Goal: Information Seeking & Learning: Understand process/instructions

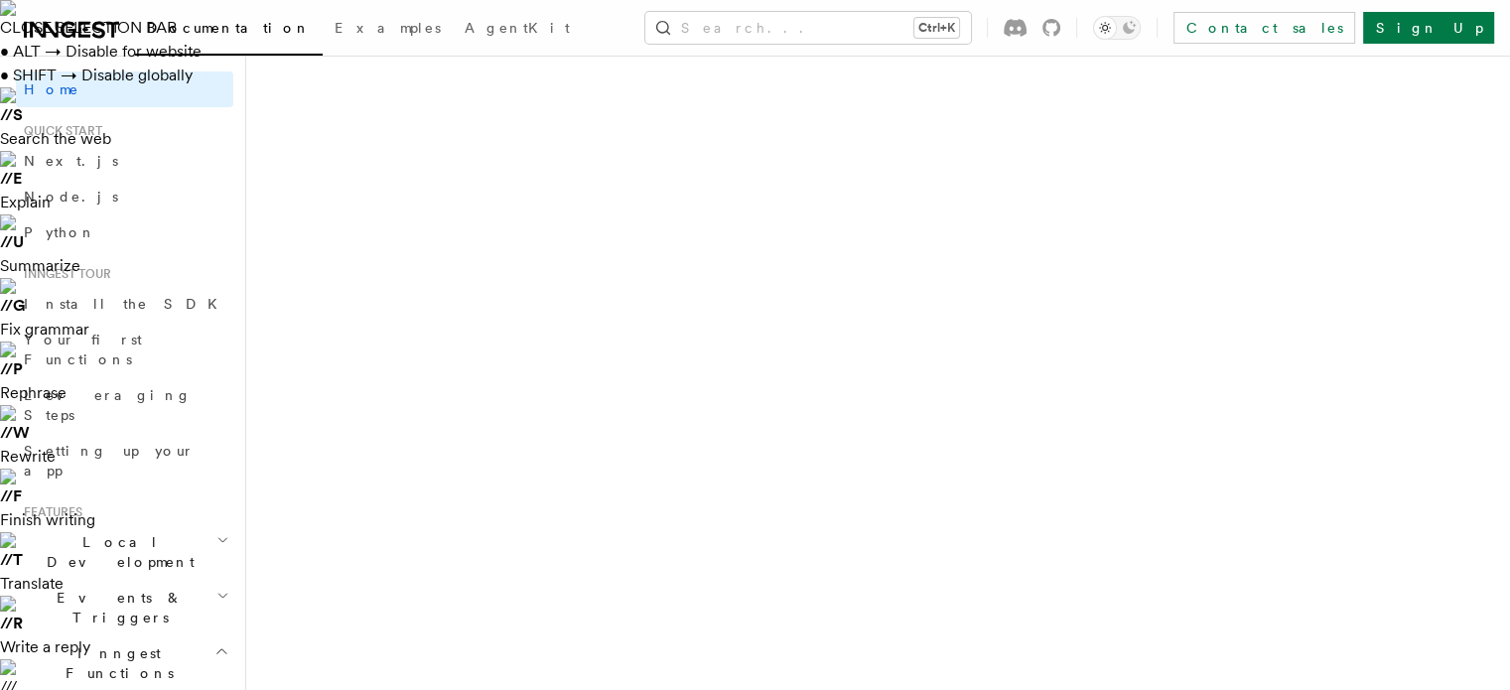
drag, startPoint x: 306, startPoint y: 129, endPoint x: 643, endPoint y: 120, distance: 337.6
drag, startPoint x: 301, startPoint y: 177, endPoint x: 852, endPoint y: 195, distance: 551.1
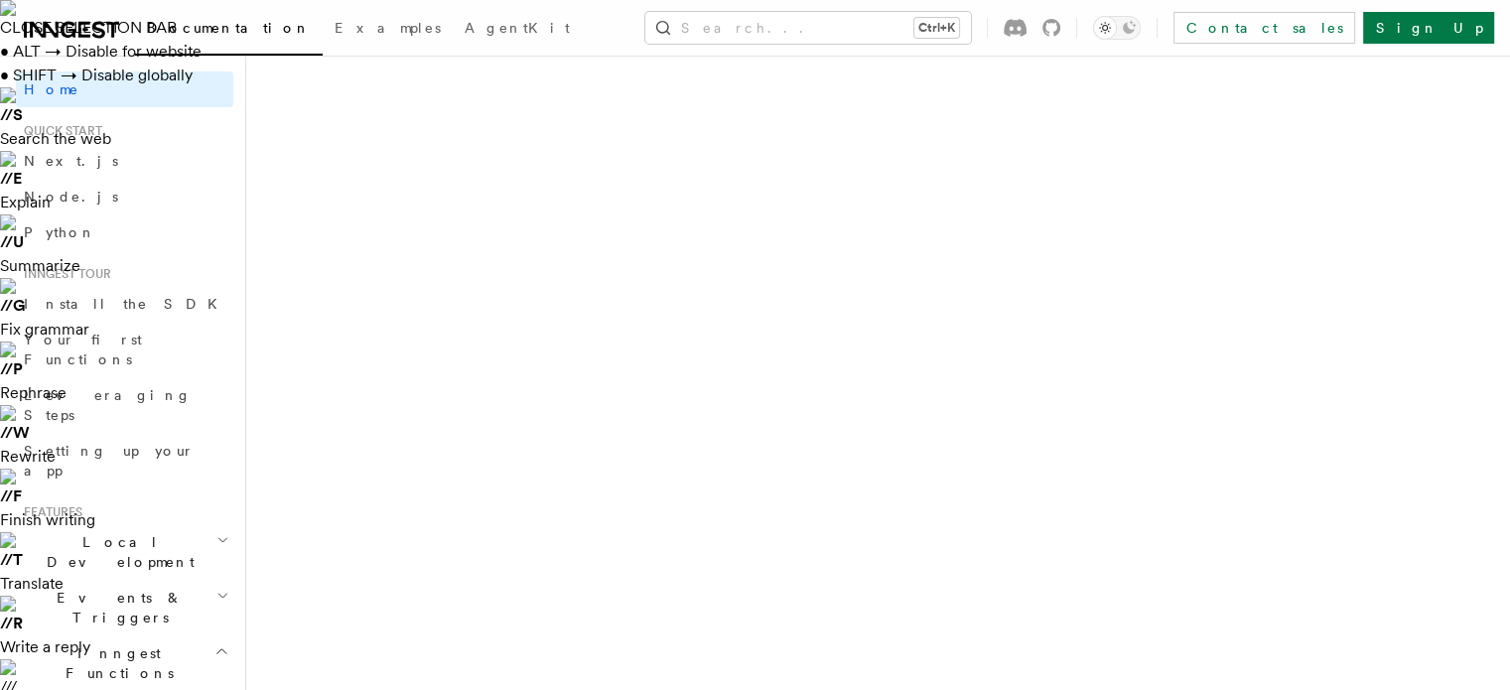
drag, startPoint x: 302, startPoint y: 246, endPoint x: 1070, endPoint y: 273, distance: 768.7
drag, startPoint x: 451, startPoint y: 373, endPoint x: 291, endPoint y: 376, distance: 159.8
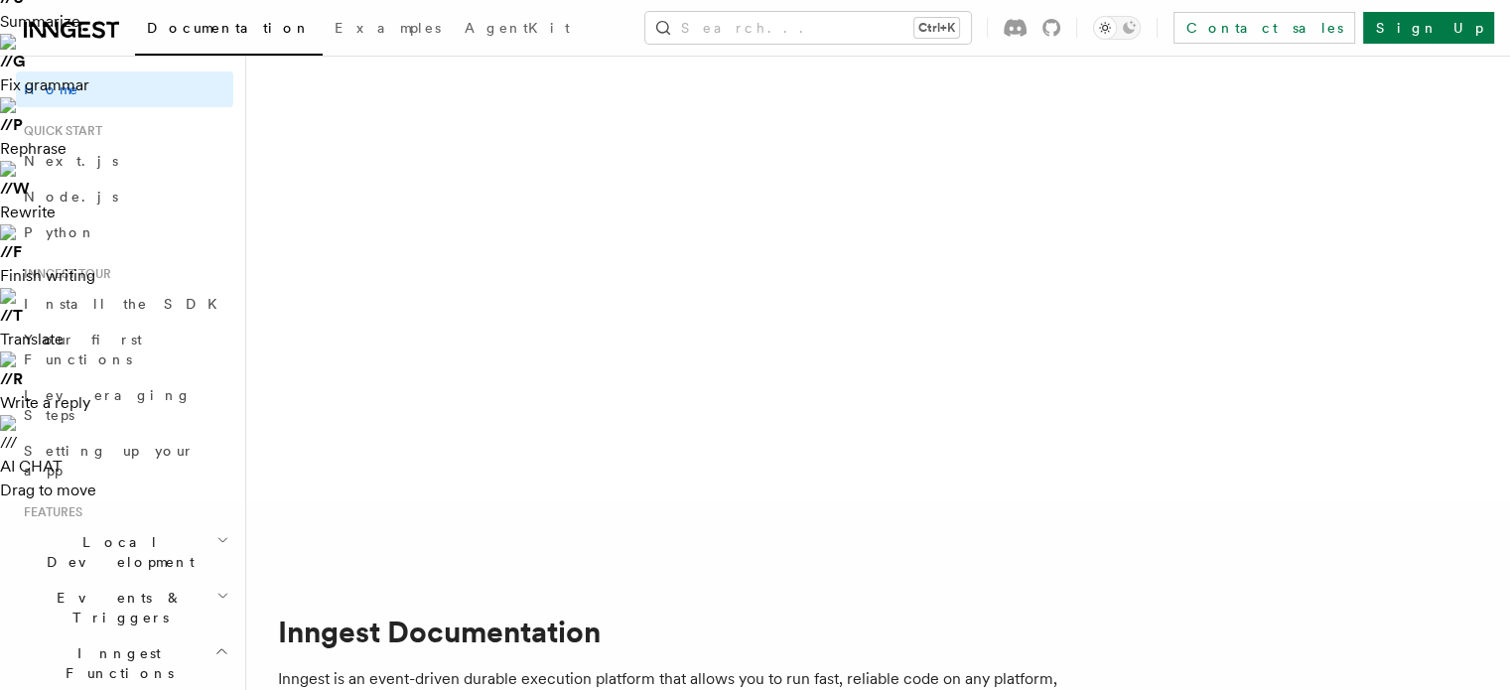
scroll to position [266, 0]
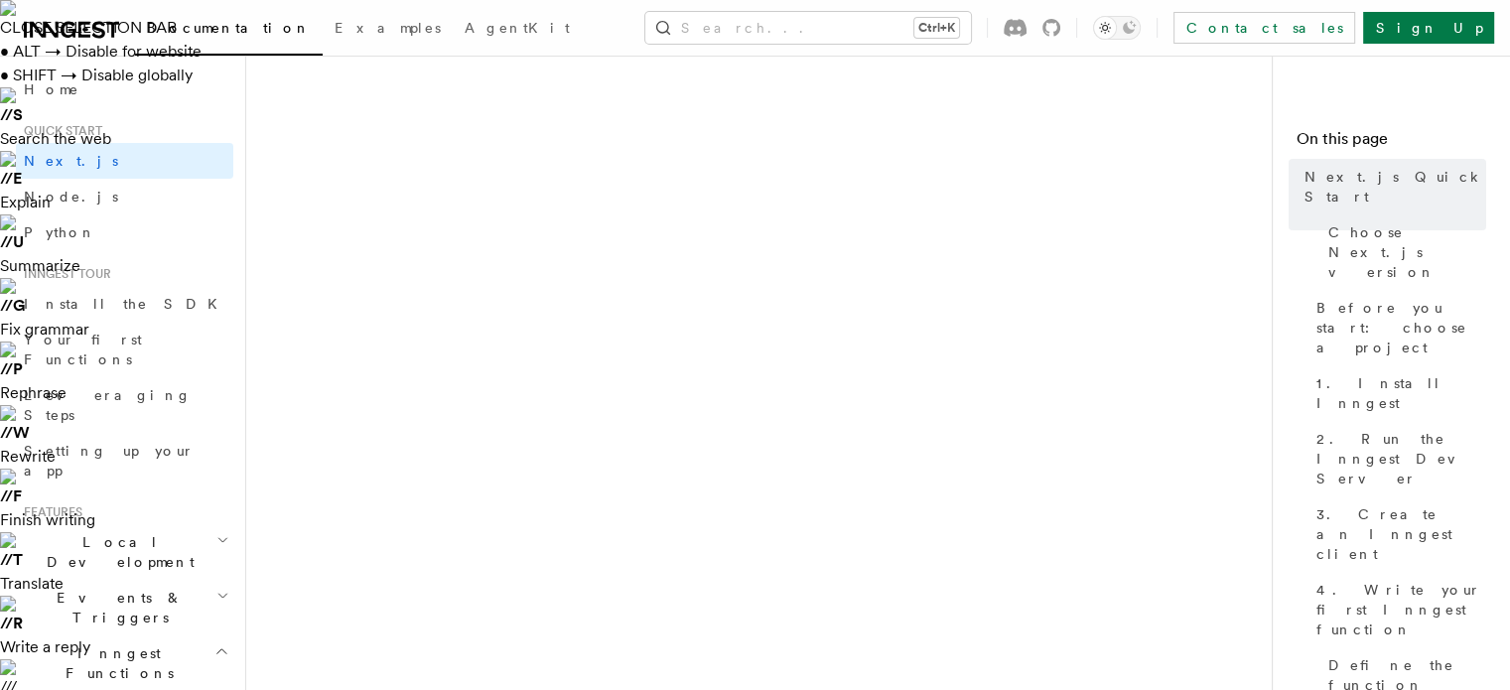
drag, startPoint x: 283, startPoint y: 146, endPoint x: 543, endPoint y: 147, distance: 260.0
drag, startPoint x: 289, startPoint y: 201, endPoint x: 1025, endPoint y: 204, distance: 736.5
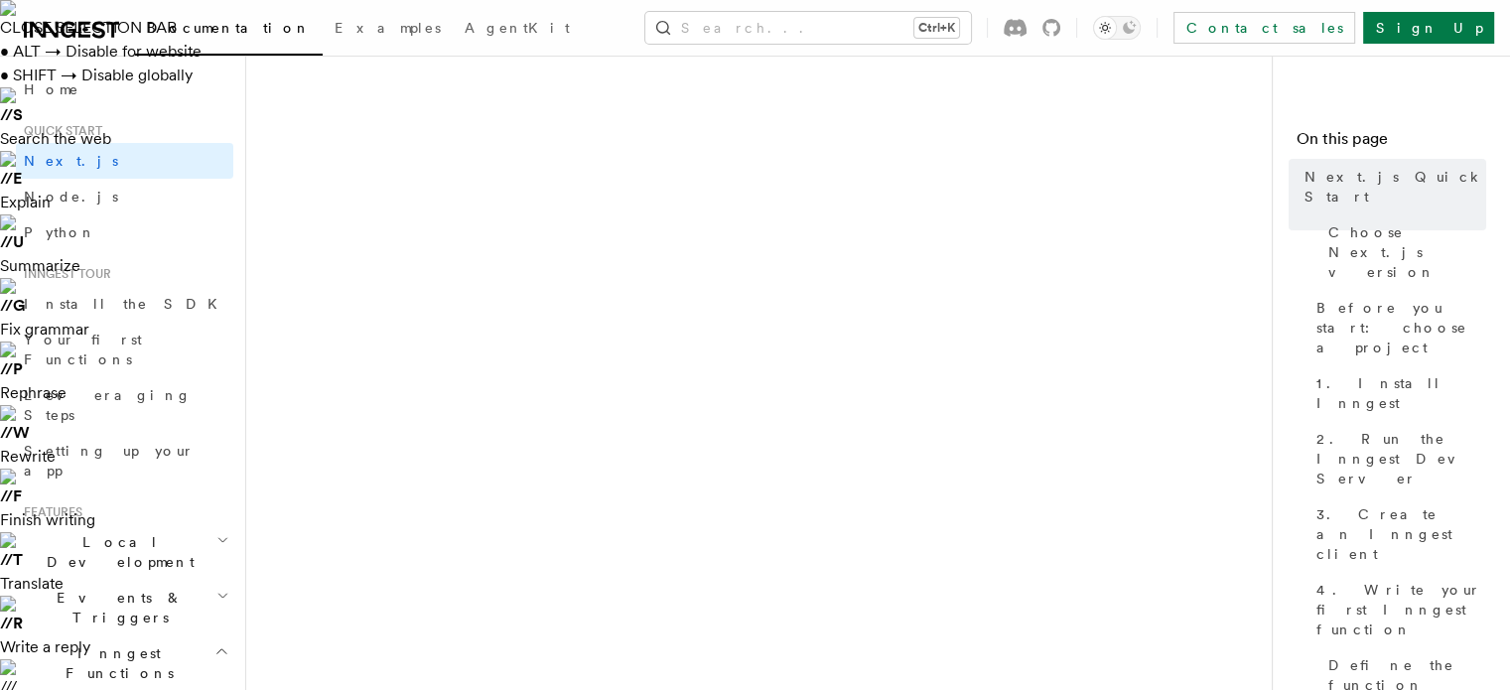
drag, startPoint x: 278, startPoint y: 243, endPoint x: 848, endPoint y: 272, distance: 570.4
drag, startPoint x: 268, startPoint y: 321, endPoint x: 796, endPoint y: 459, distance: 545.7
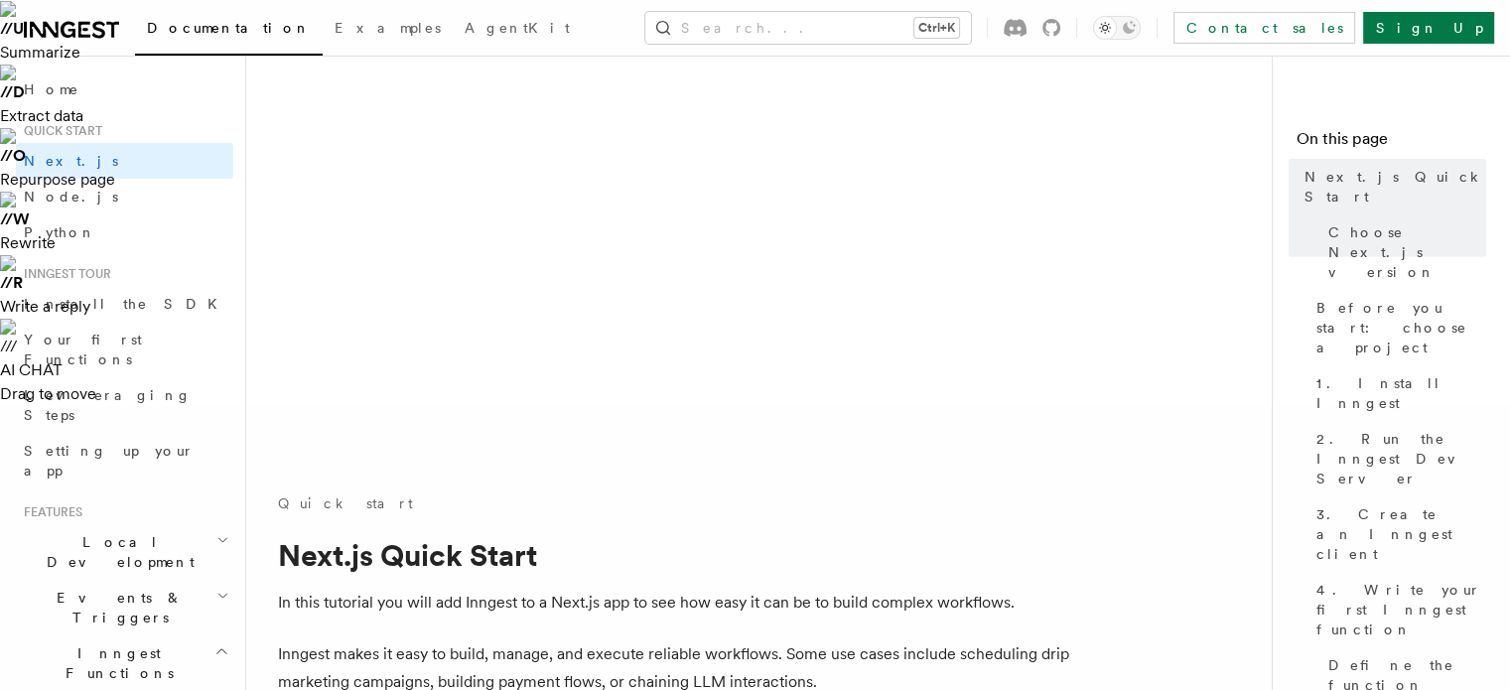
scroll to position [397, 0]
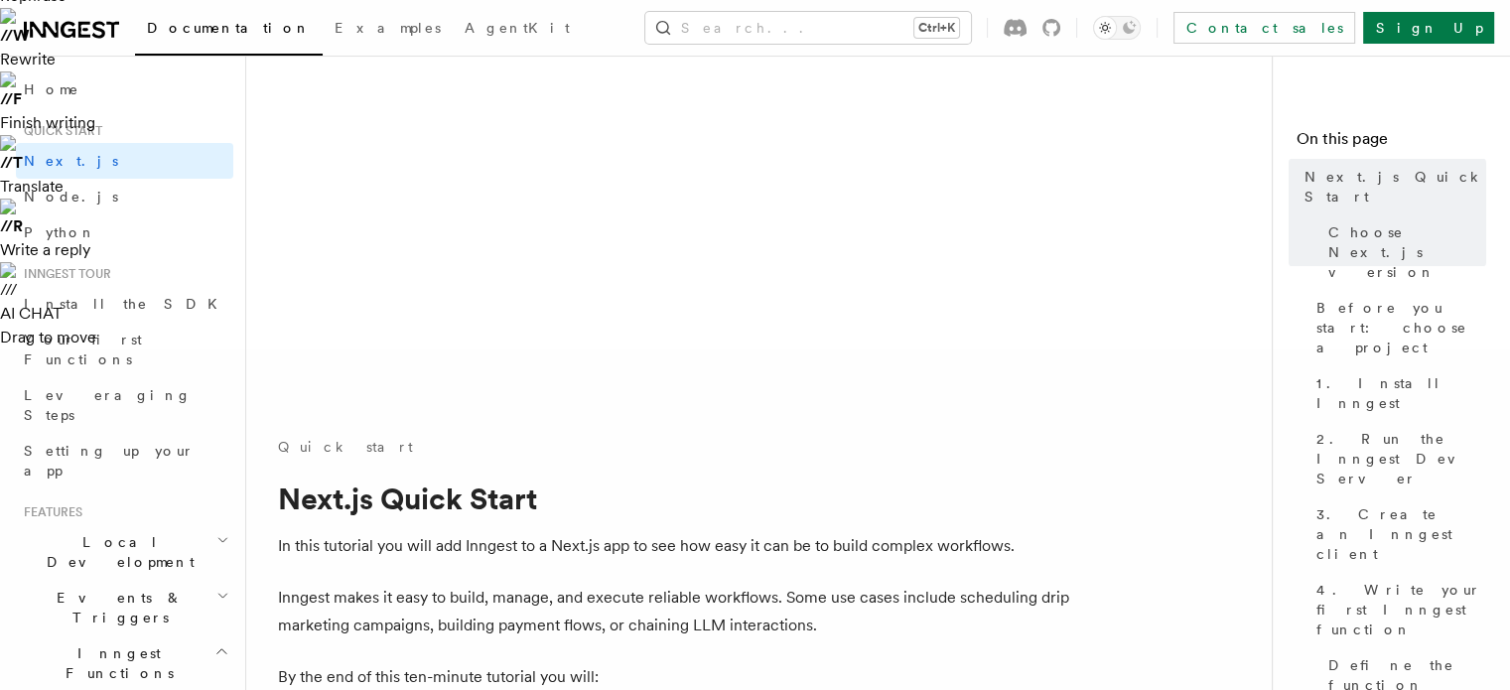
drag, startPoint x: 278, startPoint y: 108, endPoint x: 395, endPoint y: 108, distance: 117.1
drag, startPoint x: 282, startPoint y: 217, endPoint x: 666, endPoint y: 227, distance: 384.2
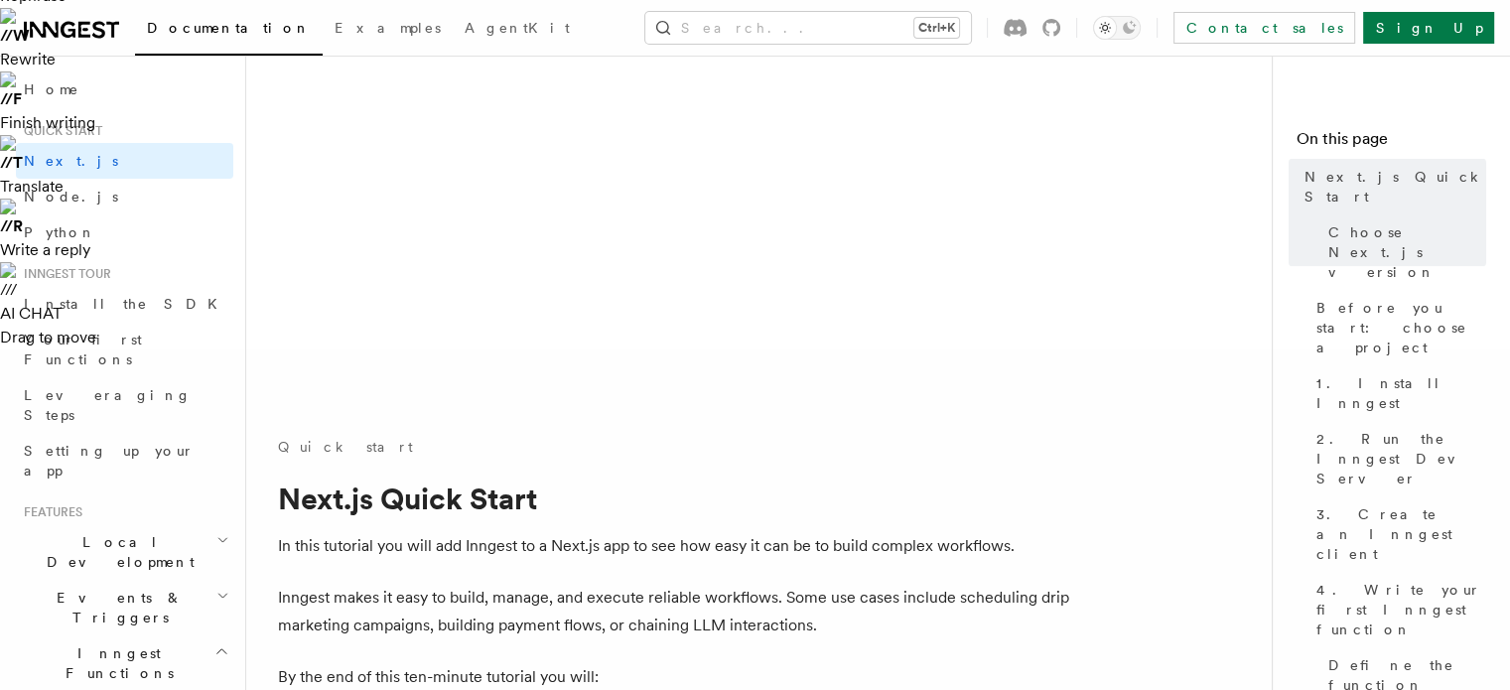
drag, startPoint x: 664, startPoint y: 380, endPoint x: 281, endPoint y: 385, distance: 383.1
drag, startPoint x: 263, startPoint y: 415, endPoint x: 889, endPoint y: 409, distance: 626.3
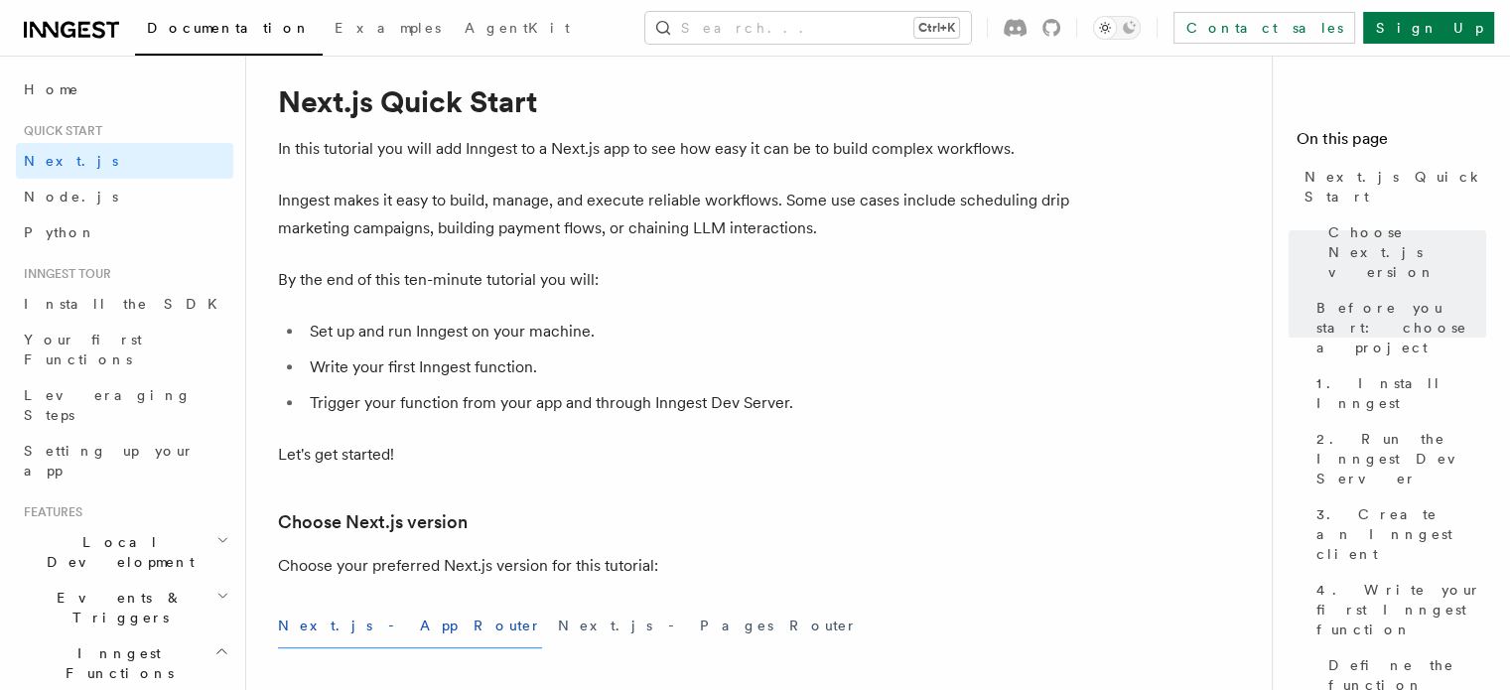
drag, startPoint x: 674, startPoint y: 126, endPoint x: 275, endPoint y: 124, distance: 399.0
drag, startPoint x: 266, startPoint y: 170, endPoint x: 723, endPoint y: 184, distance: 456.8
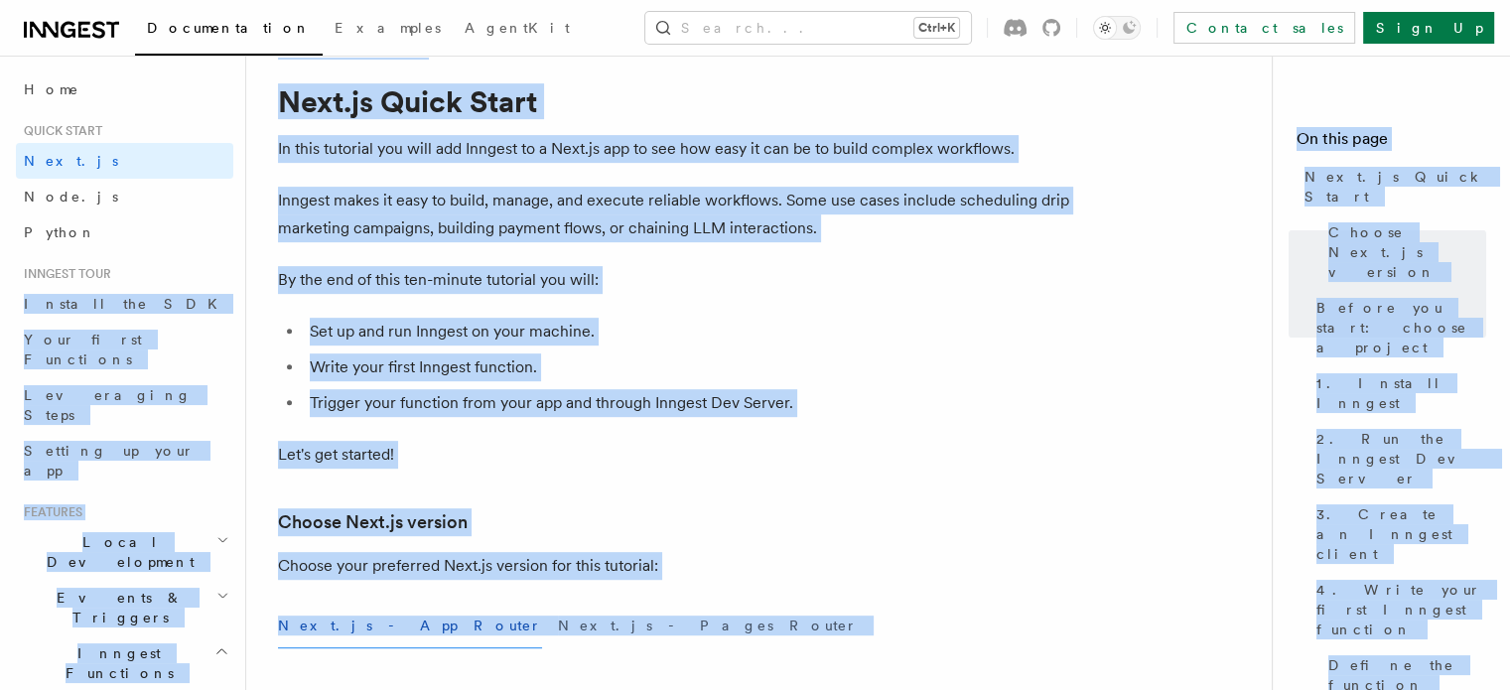
drag, startPoint x: 730, startPoint y: 257, endPoint x: 184, endPoint y: 269, distance: 547.0
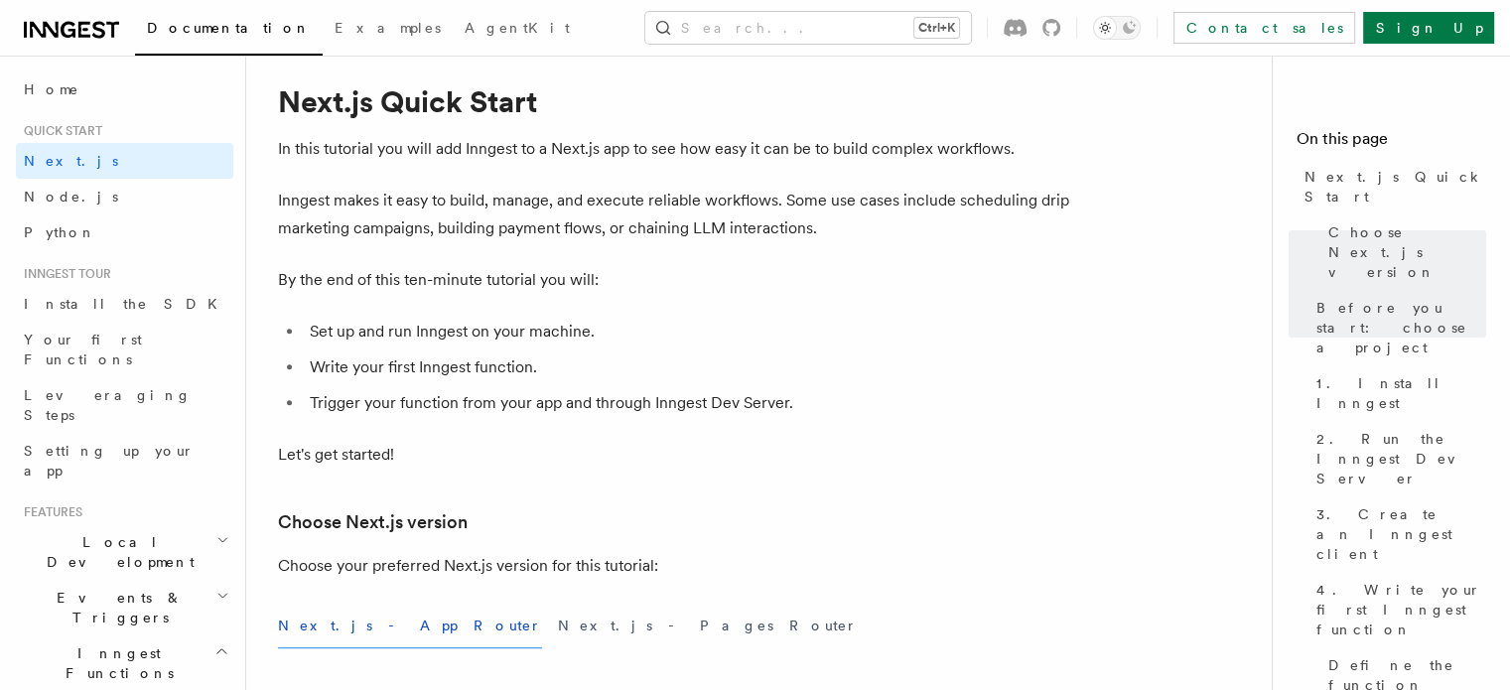
drag, startPoint x: 274, startPoint y: 313, endPoint x: 586, endPoint y: 321, distance: 311.8
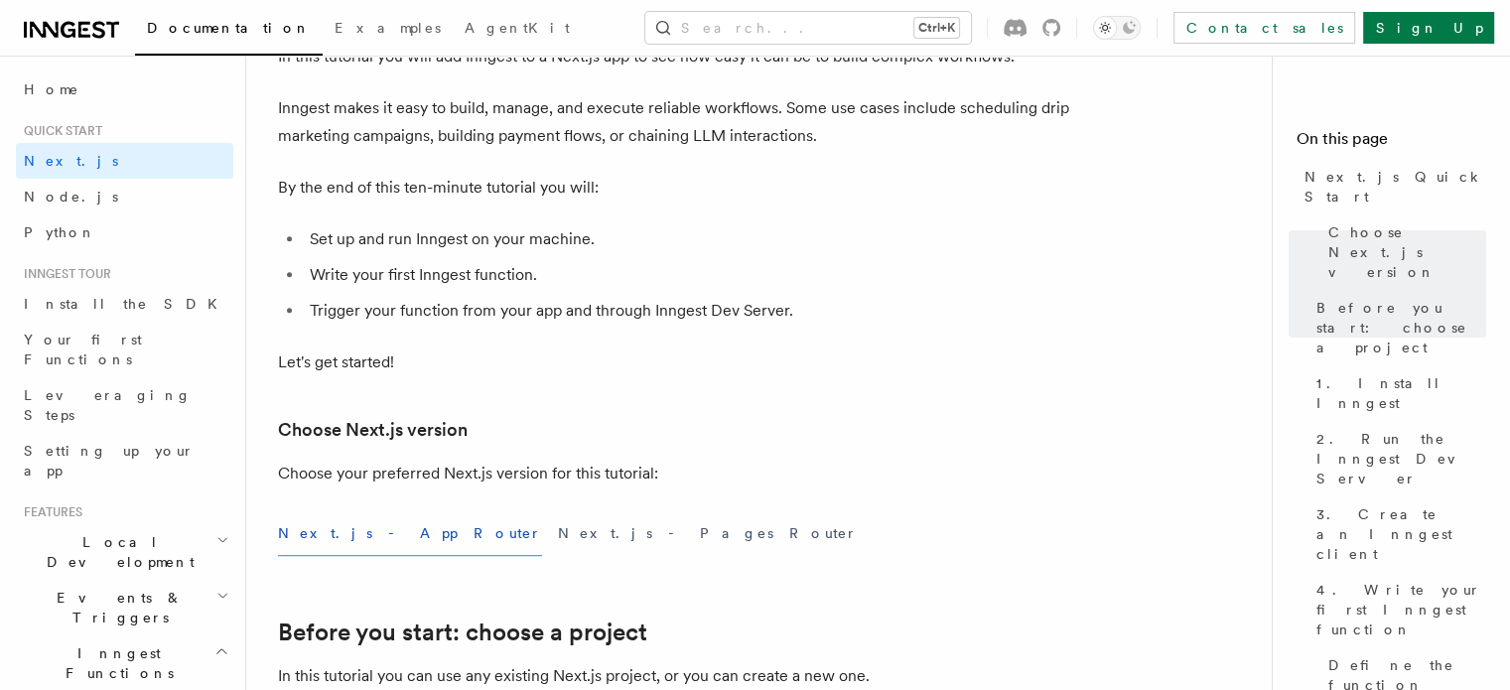
scroll to position [893, 0]
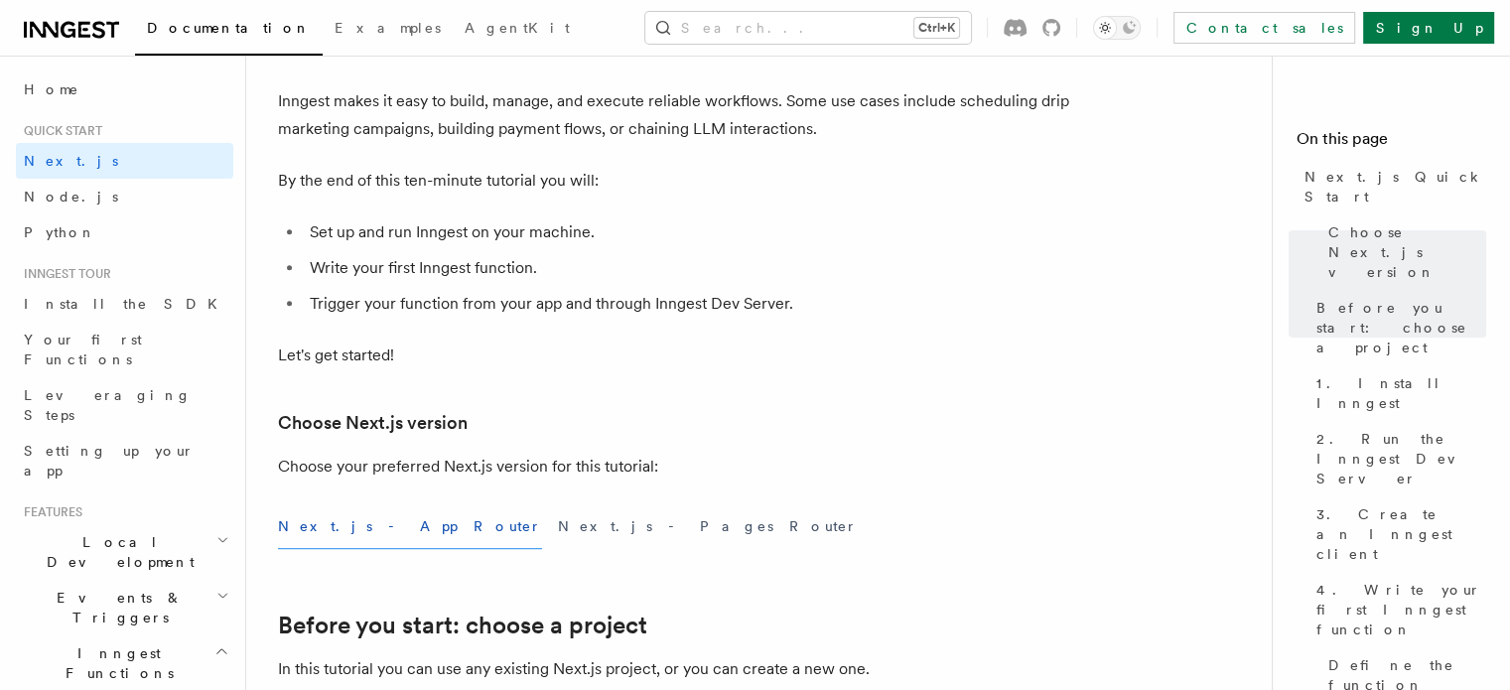
drag, startPoint x: 272, startPoint y: 342, endPoint x: 1001, endPoint y: 387, distance: 730.9
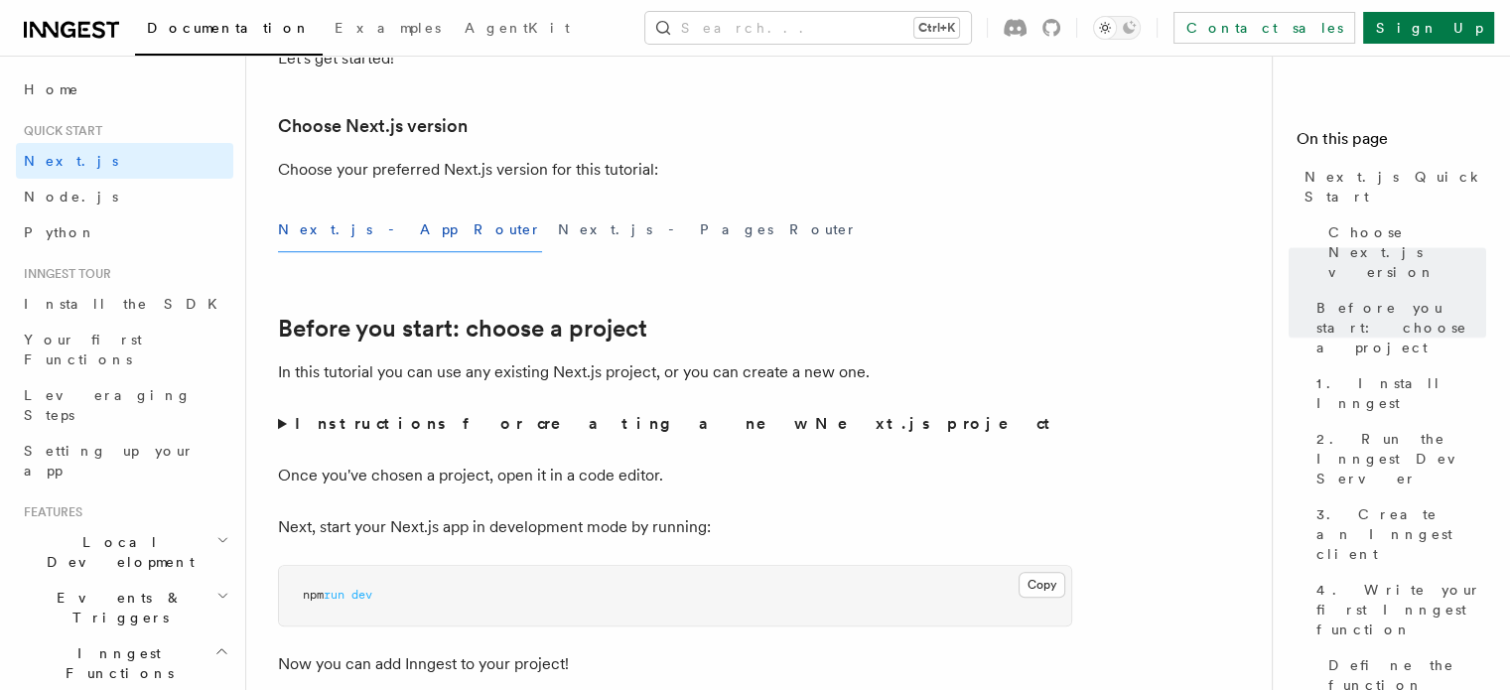
scroll to position [1191, 0]
drag, startPoint x: 446, startPoint y: 192, endPoint x: 292, endPoint y: 192, distance: 153.8
drag, startPoint x: 265, startPoint y: 349, endPoint x: 1052, endPoint y: 372, distance: 787.4
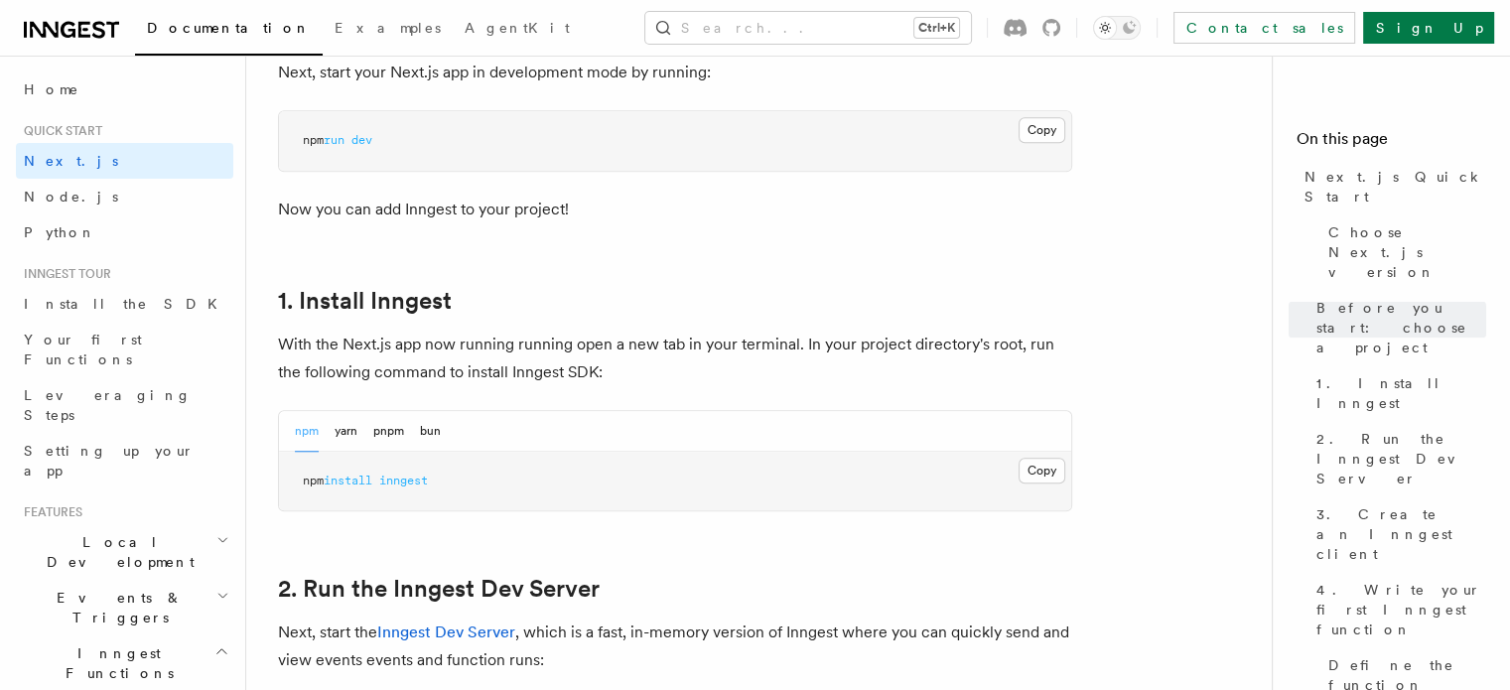
scroll to position [1886, 0]
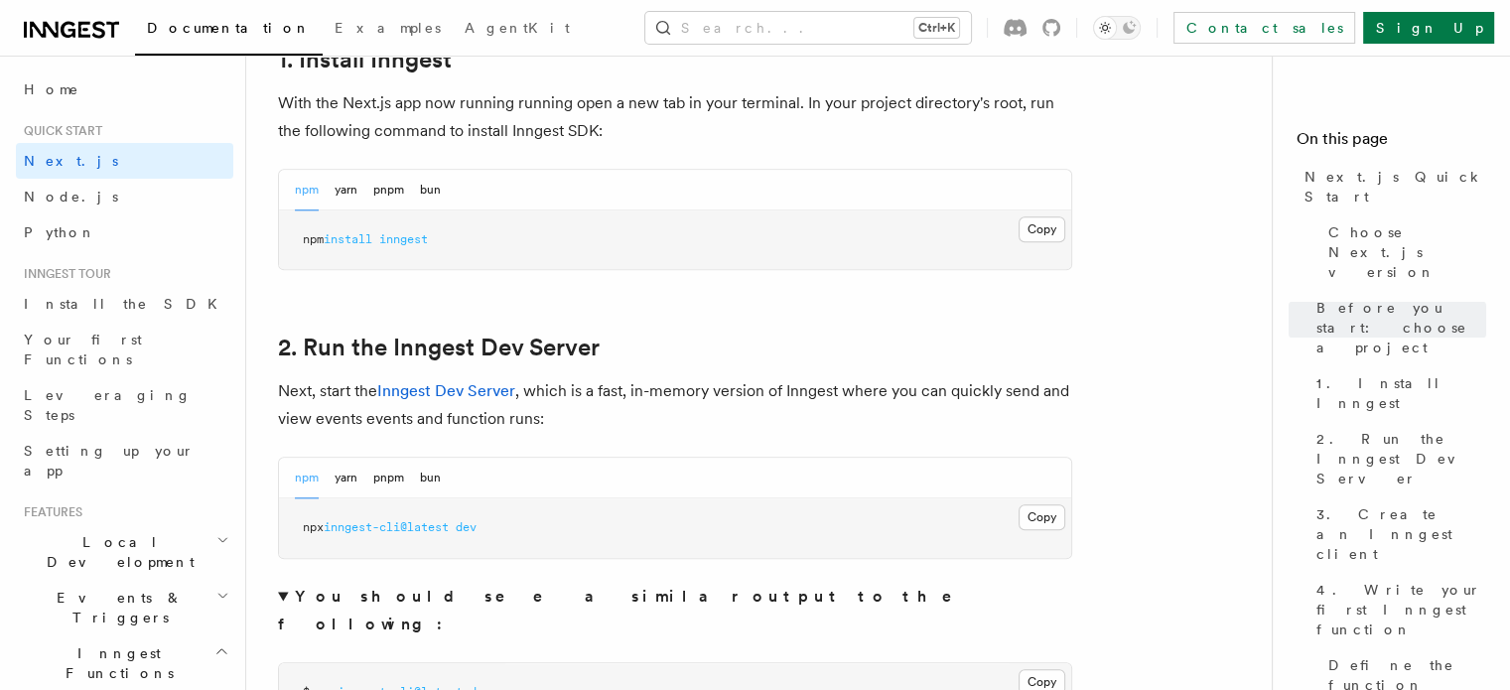
drag, startPoint x: 274, startPoint y: 336, endPoint x: 345, endPoint y: 374, distance: 80.8
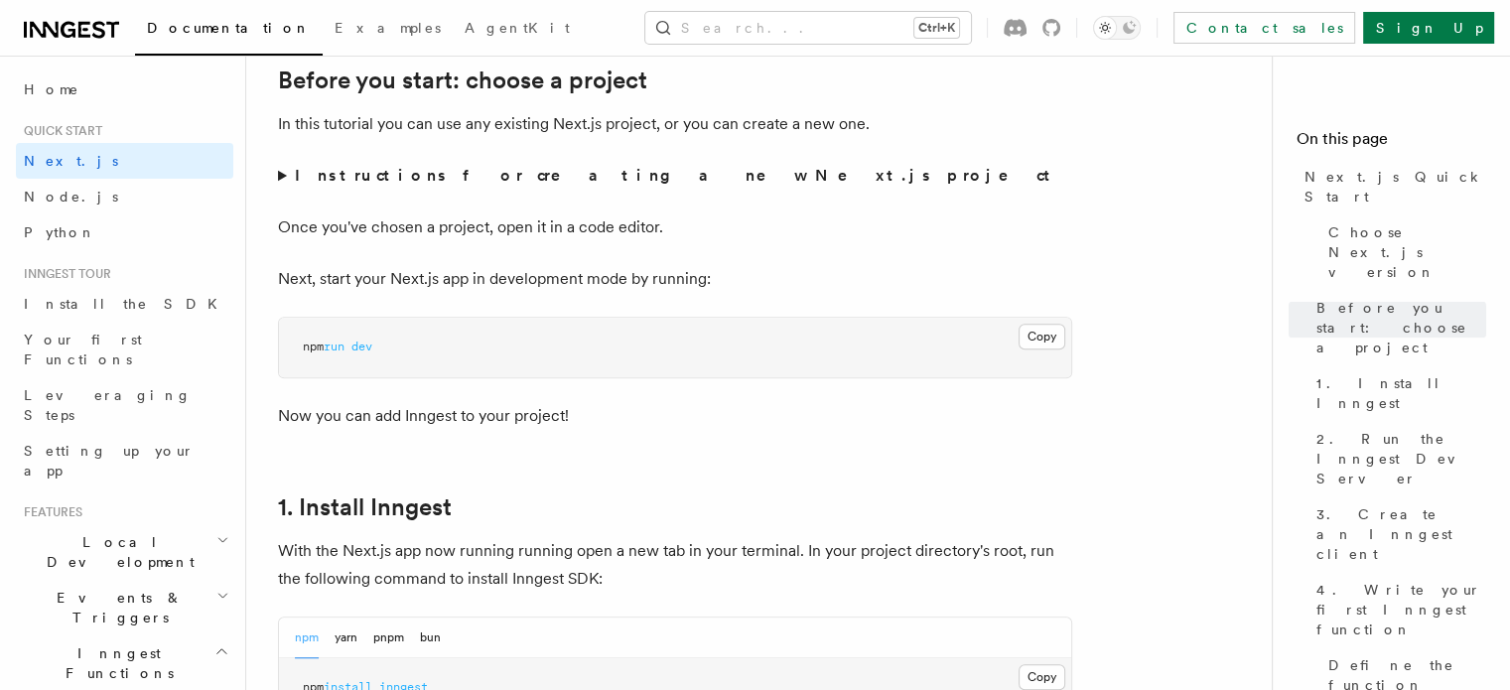
scroll to position [1390, 0]
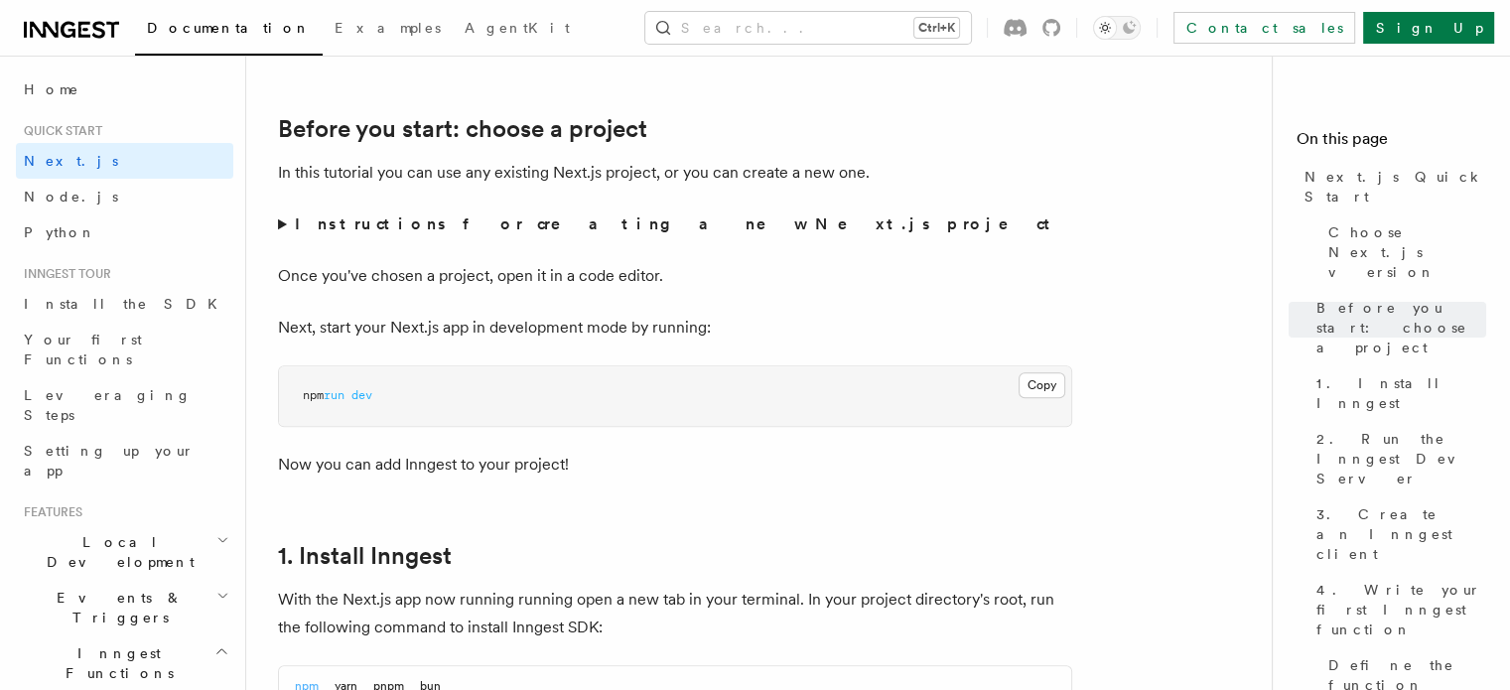
drag, startPoint x: 540, startPoint y: 281, endPoint x: 294, endPoint y: 279, distance: 246.2
copy span "bun add global inngest-cli@latest"
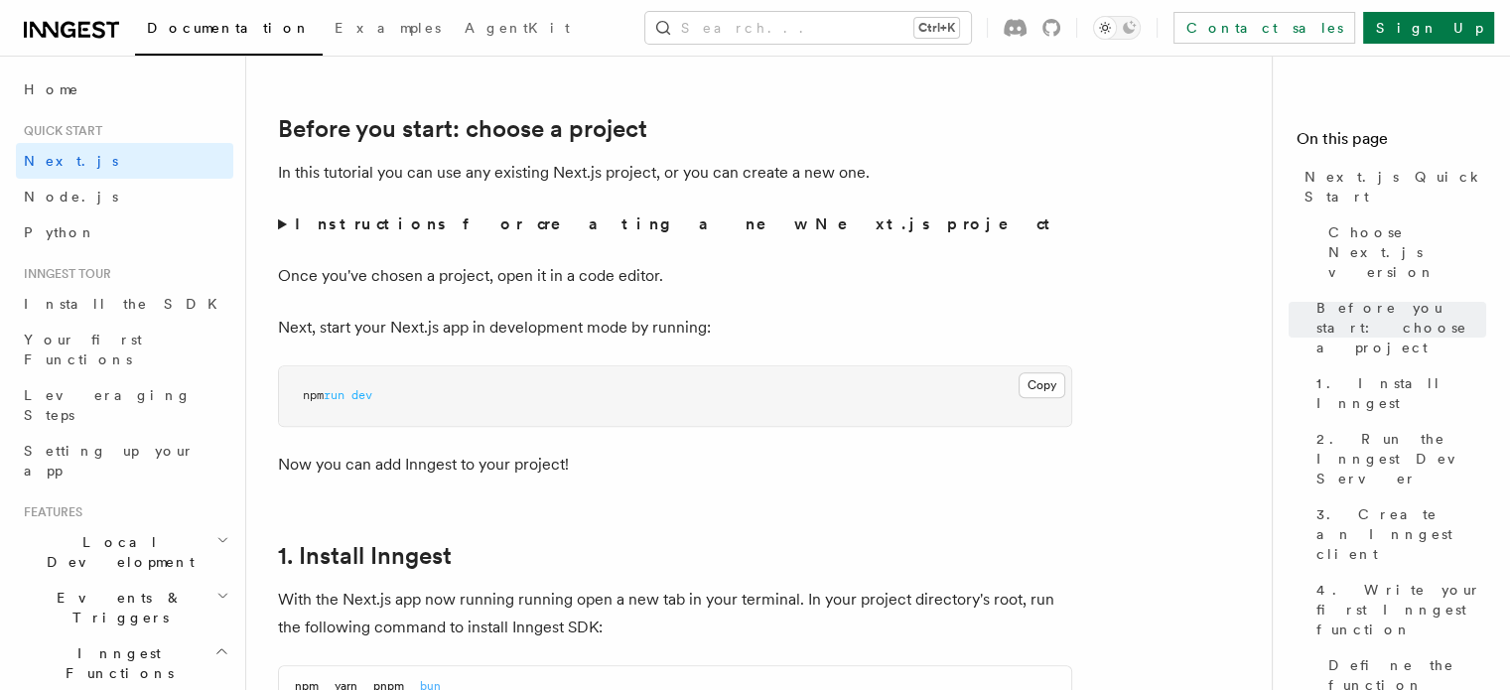
drag, startPoint x: 329, startPoint y: 278, endPoint x: 504, endPoint y: 279, distance: 175.7
copy span "inngest-cli@latest dev"
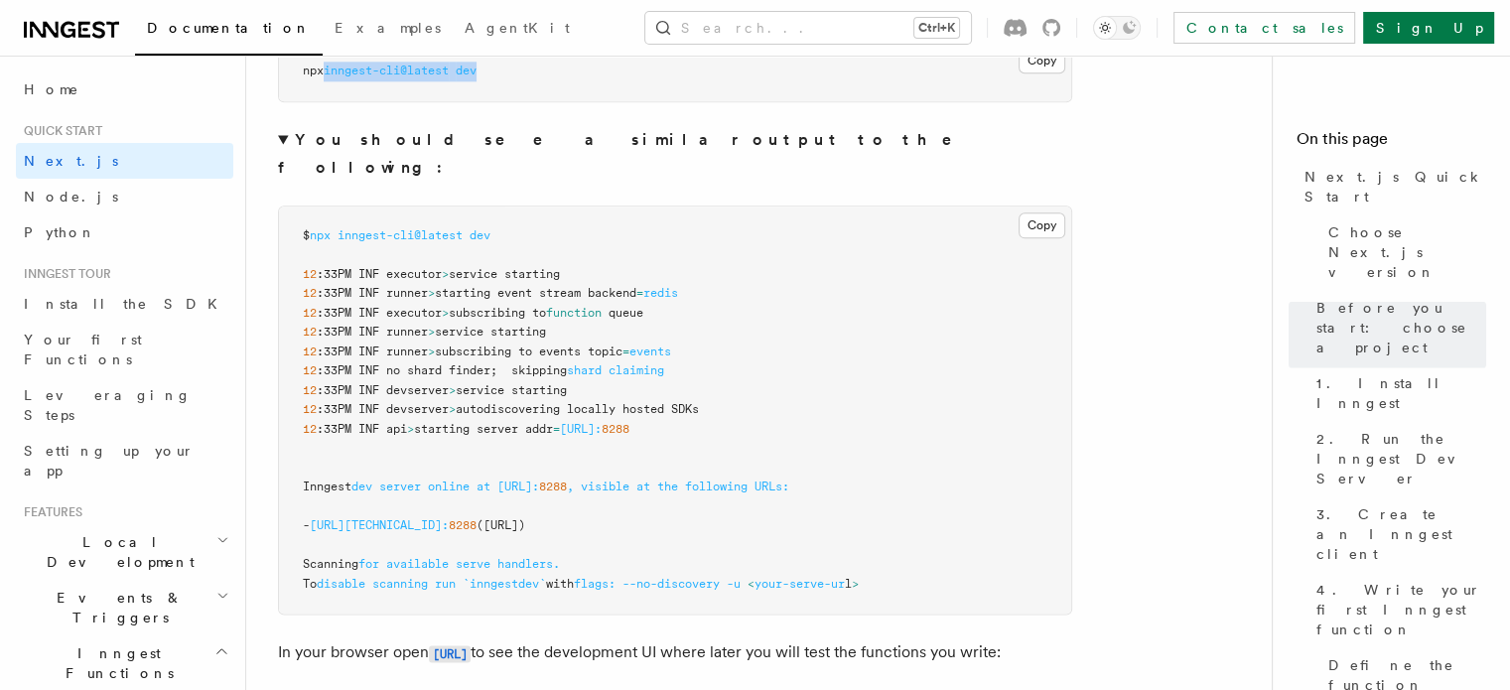
scroll to position [2382, 0]
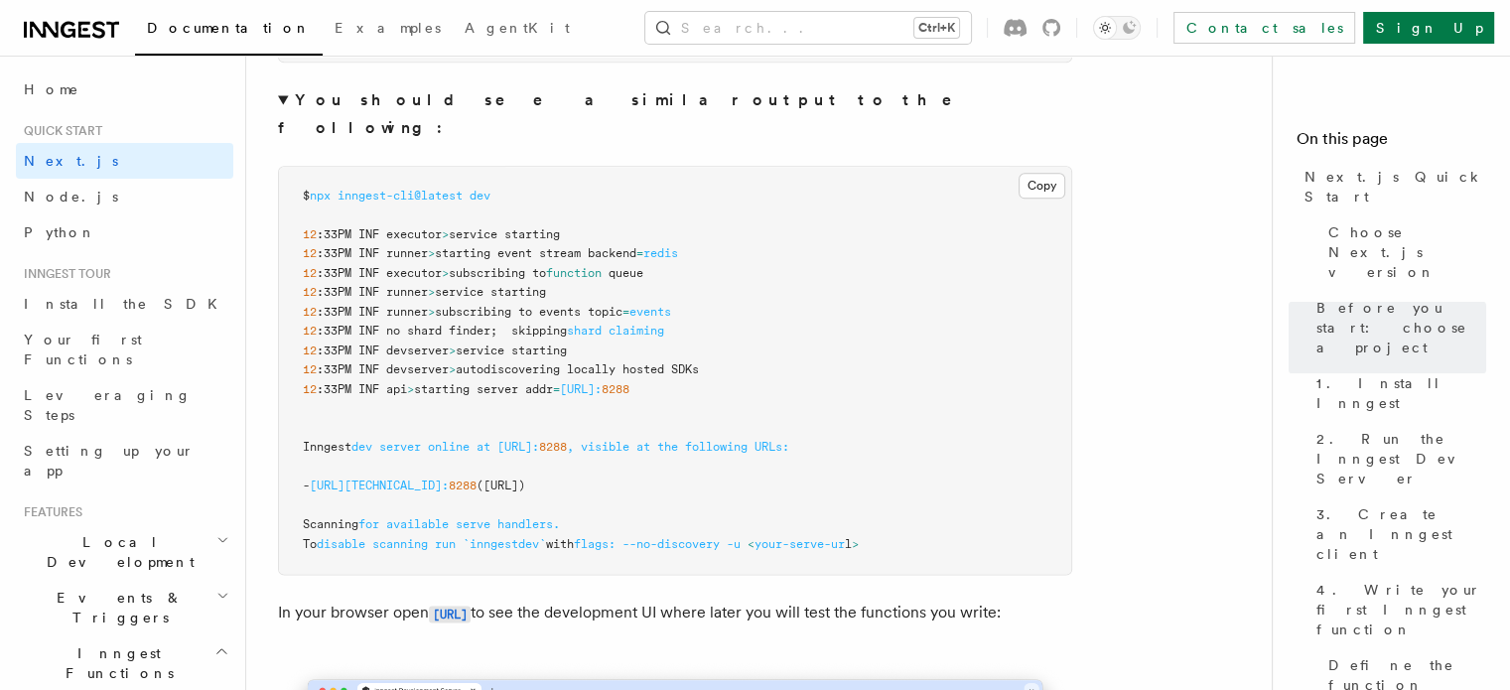
drag, startPoint x: 277, startPoint y: 526, endPoint x: 1055, endPoint y: 552, distance: 778.6
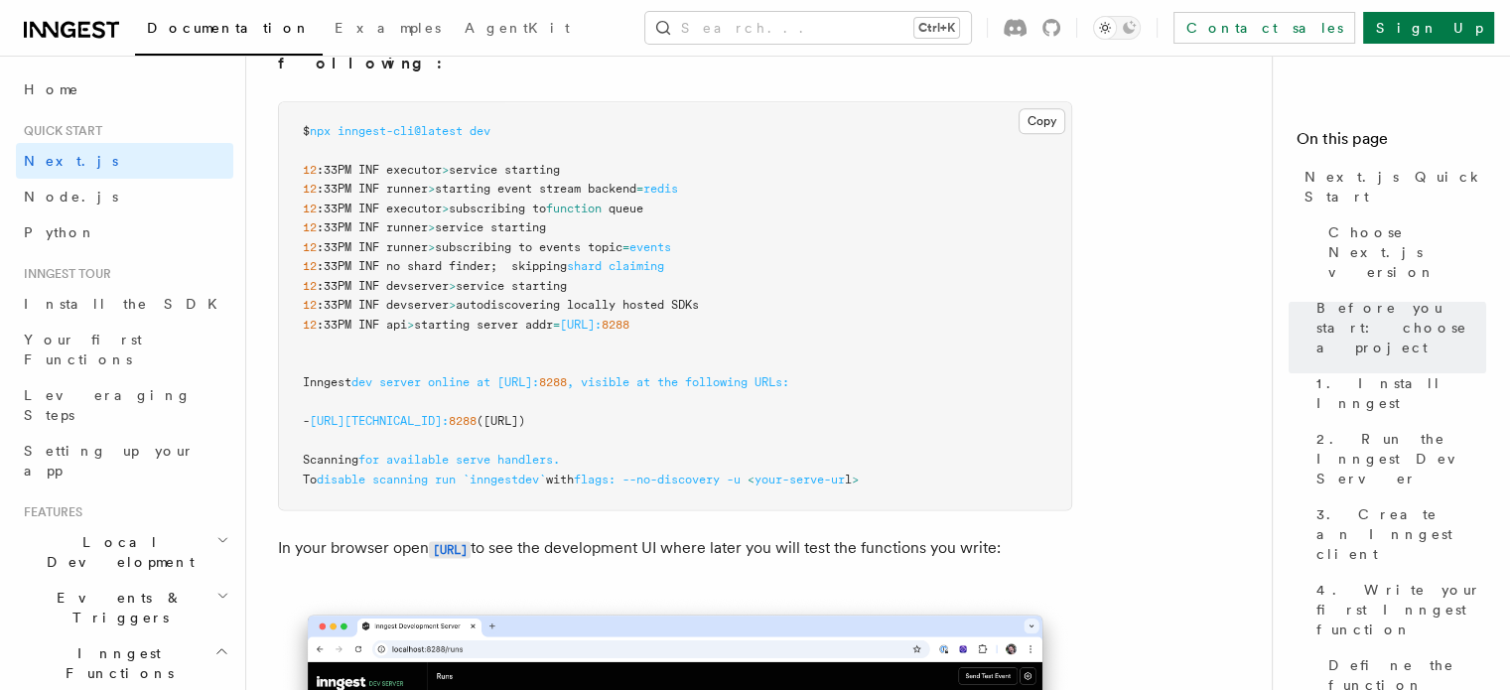
scroll to position [2481, 0]
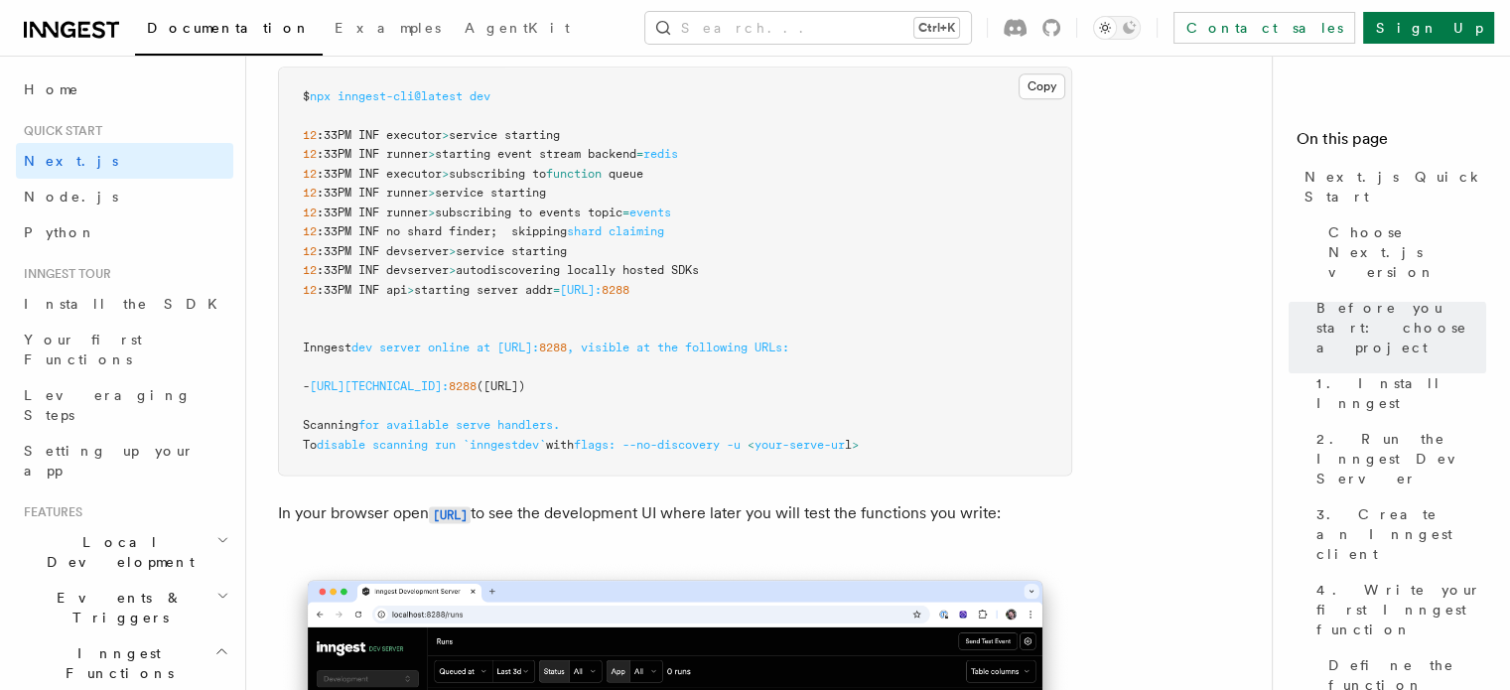
drag, startPoint x: 530, startPoint y: 543, endPoint x: 277, endPoint y: 495, distance: 257.5
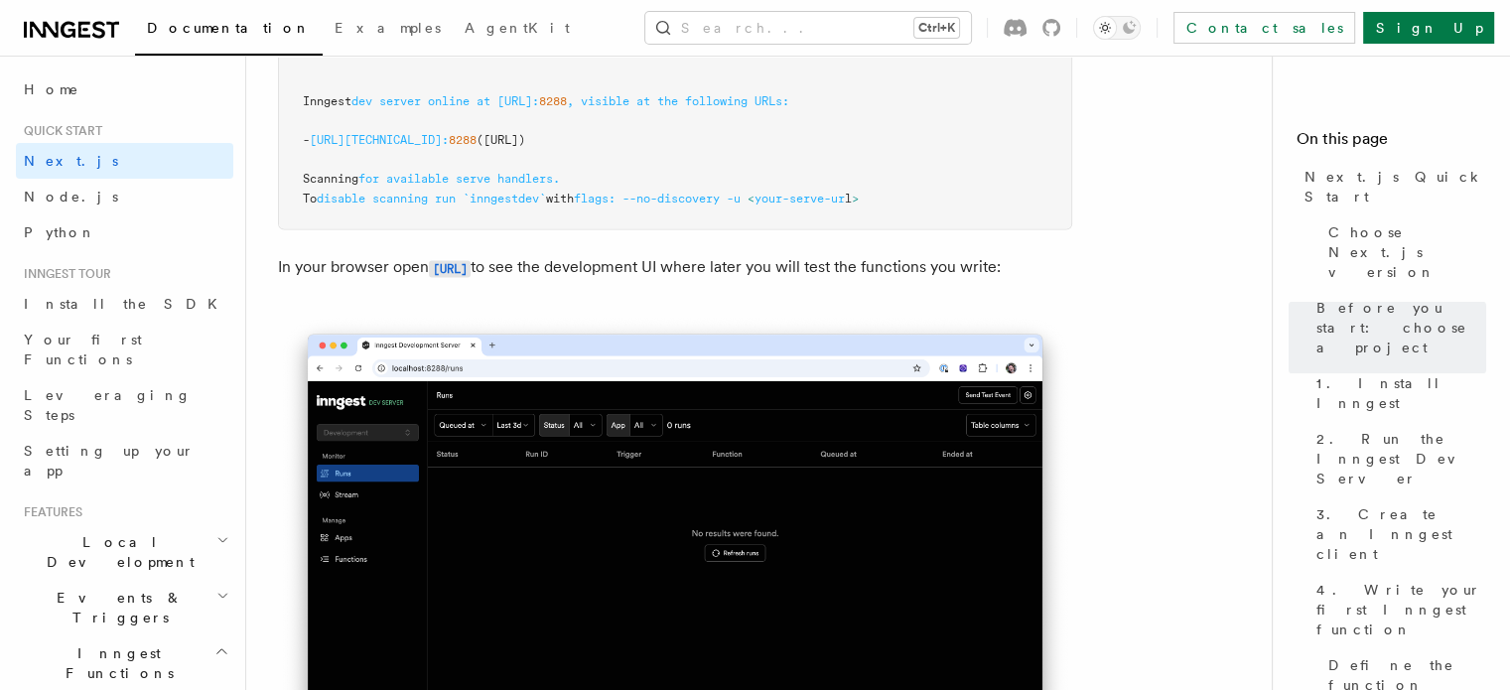
scroll to position [2779, 0]
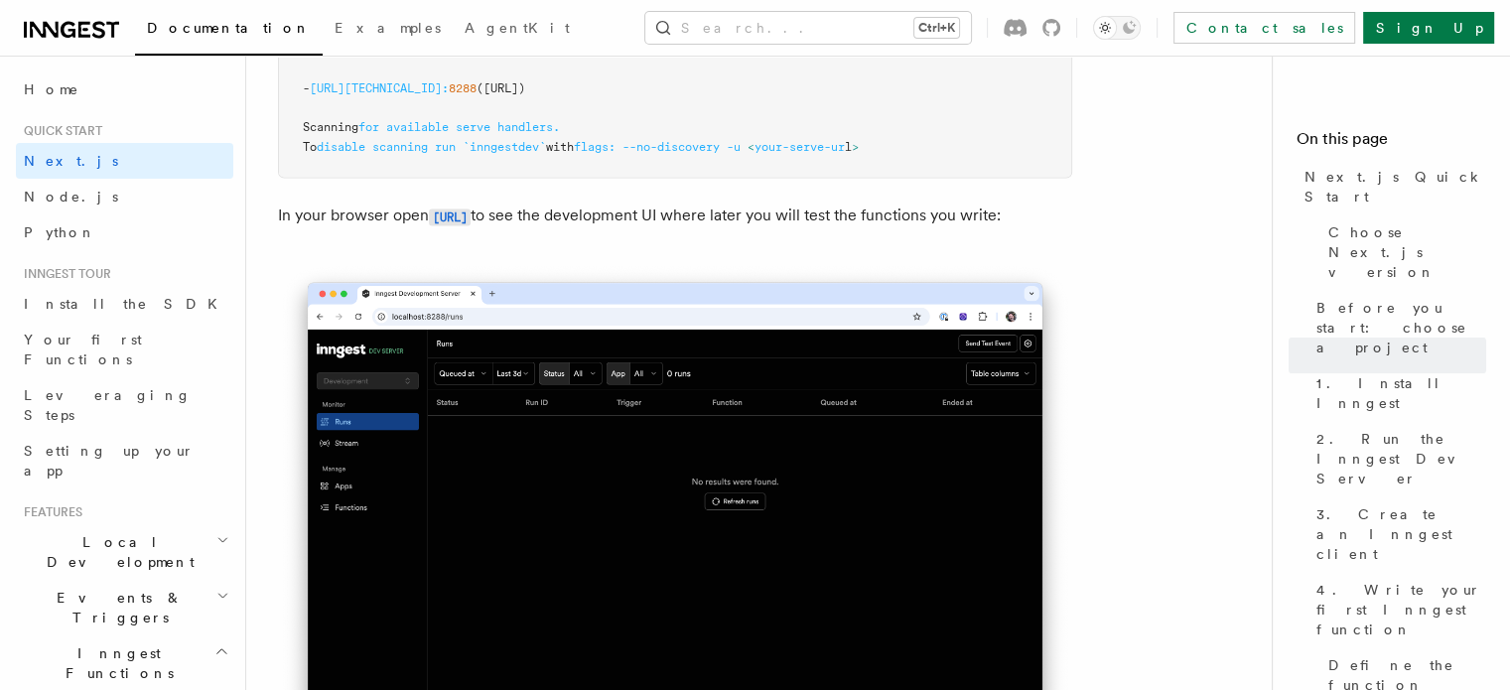
drag, startPoint x: 267, startPoint y: 296, endPoint x: 654, endPoint y: 308, distance: 387.3
drag, startPoint x: 300, startPoint y: 412, endPoint x: 706, endPoint y: 480, distance: 411.7
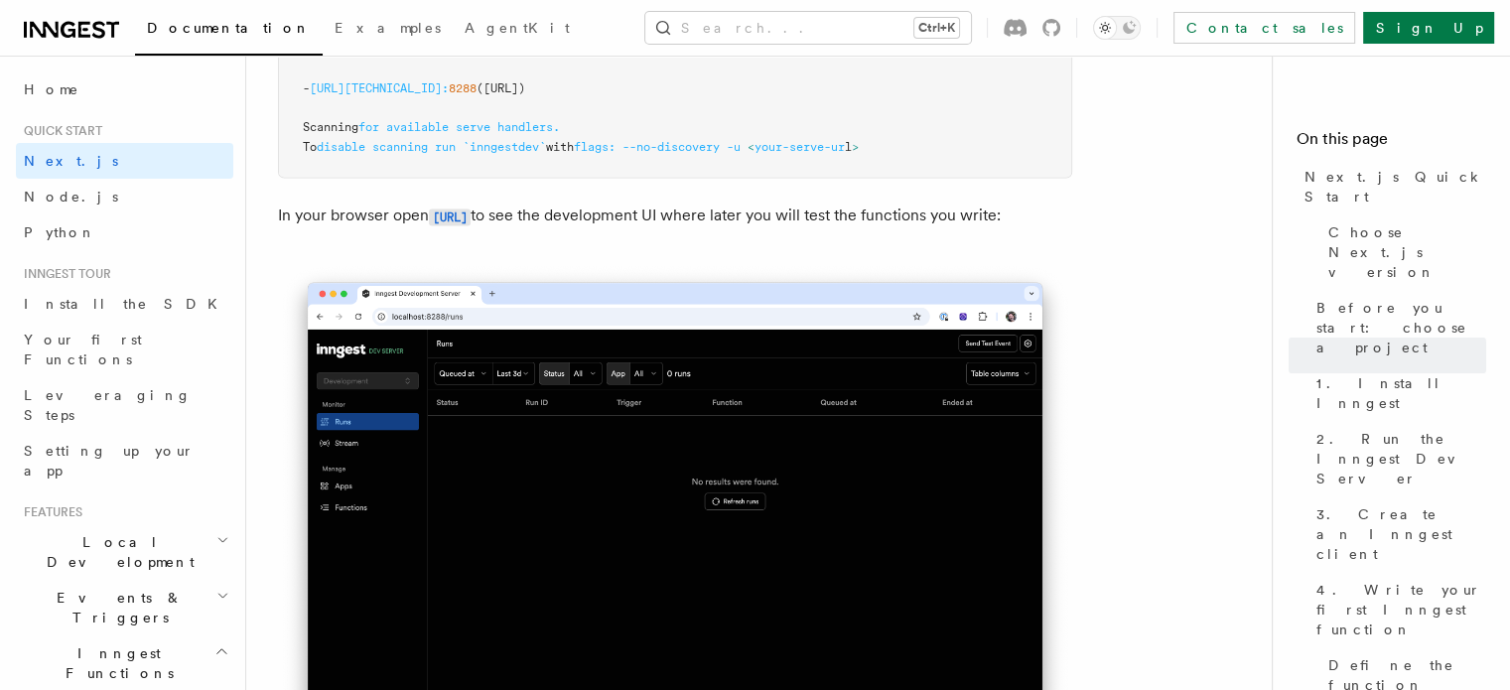
drag, startPoint x: 275, startPoint y: 540, endPoint x: 785, endPoint y: 555, distance: 510.4
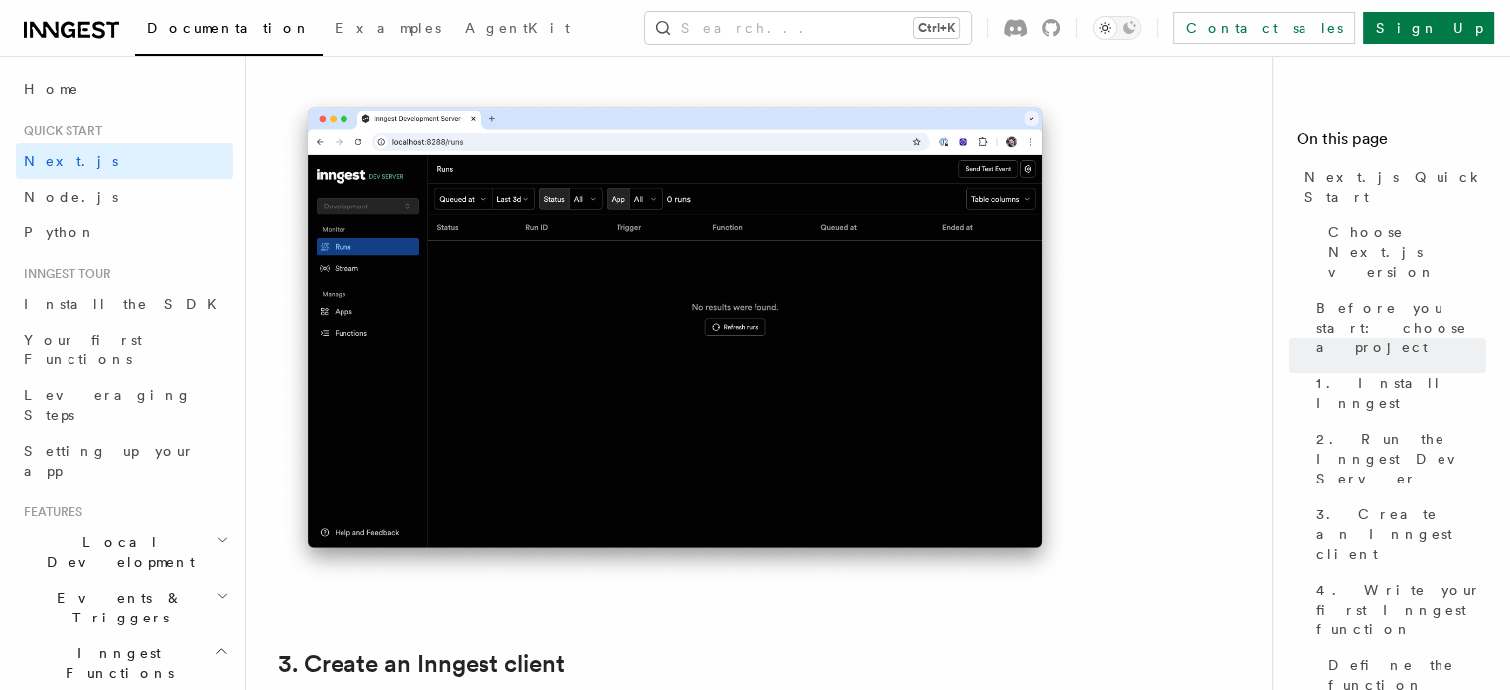
scroll to position [3077, 0]
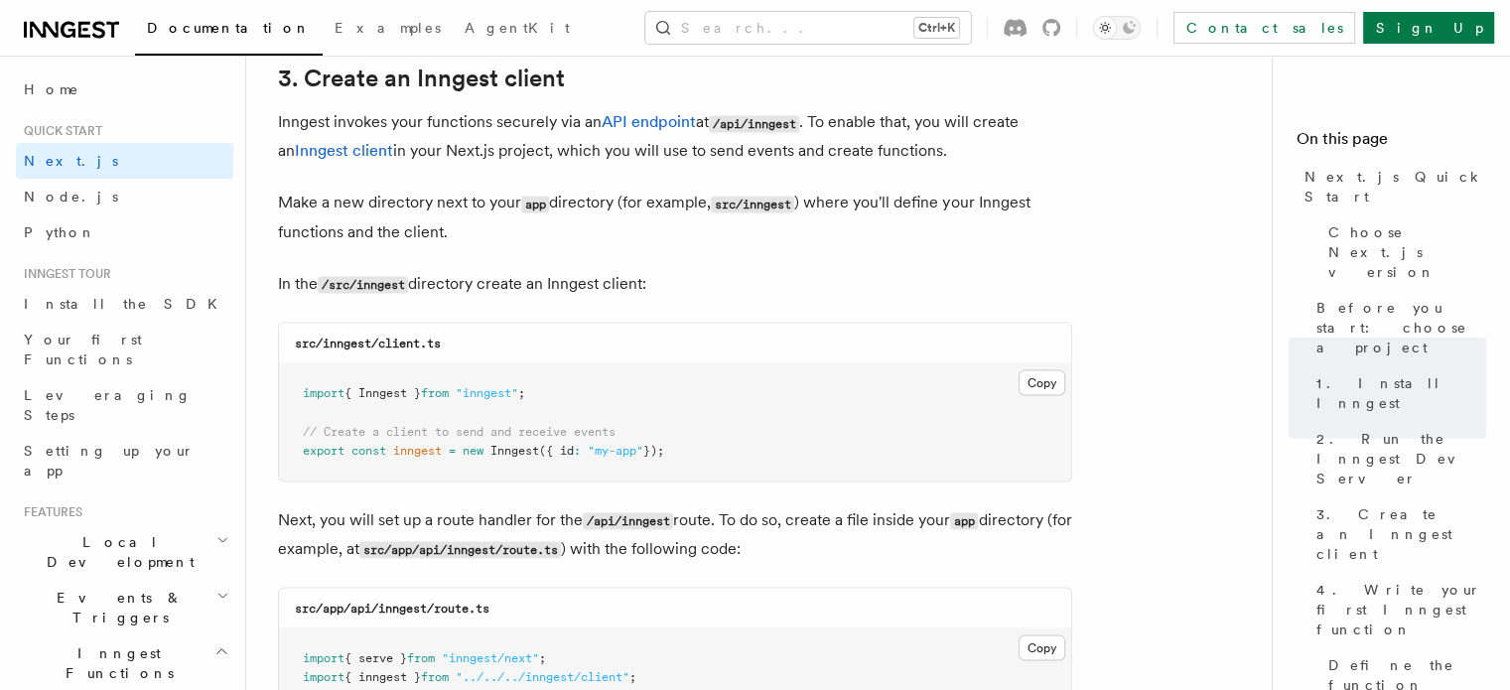
scroll to position [3573, 0]
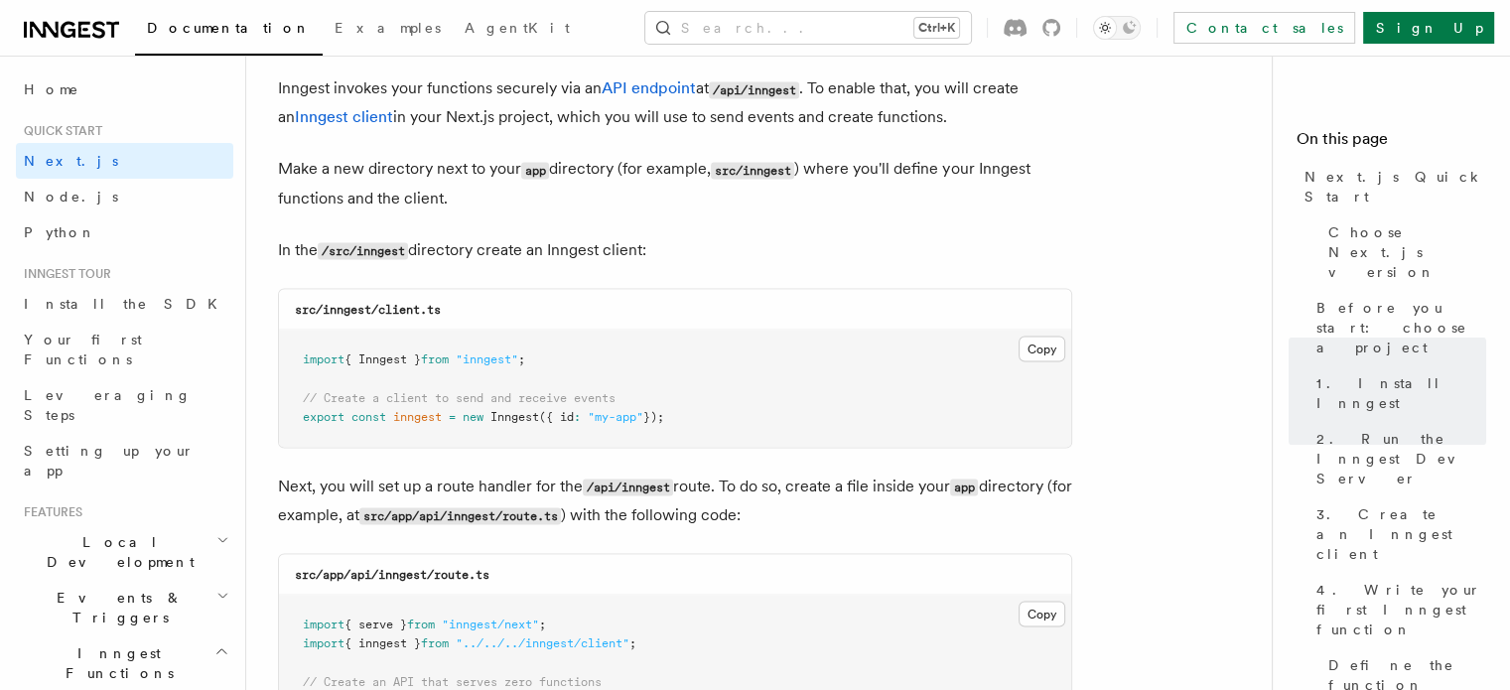
drag, startPoint x: 278, startPoint y: 200, endPoint x: 1021, endPoint y: 257, distance: 745.6
drag, startPoint x: 278, startPoint y: 371, endPoint x: 826, endPoint y: 364, distance: 547.9
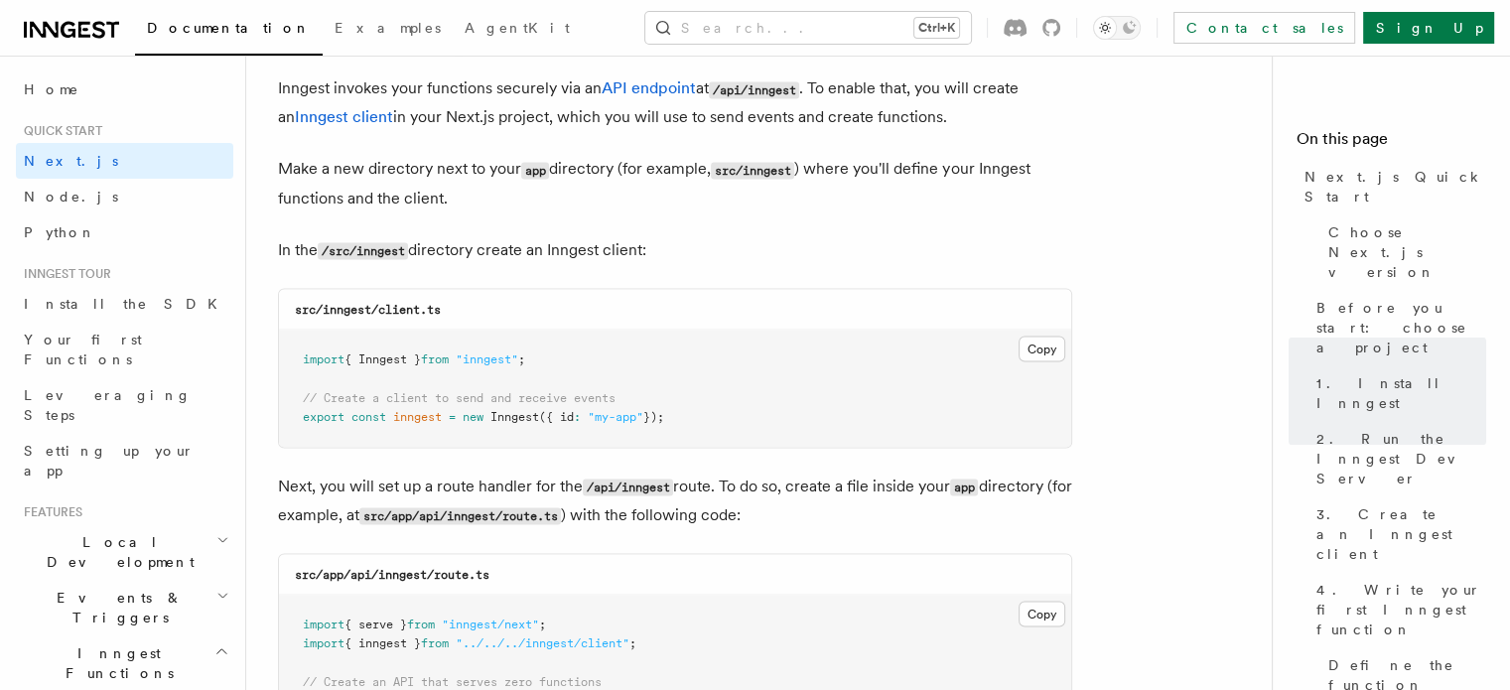
drag, startPoint x: 278, startPoint y: 475, endPoint x: 453, endPoint y: 507, distance: 177.5
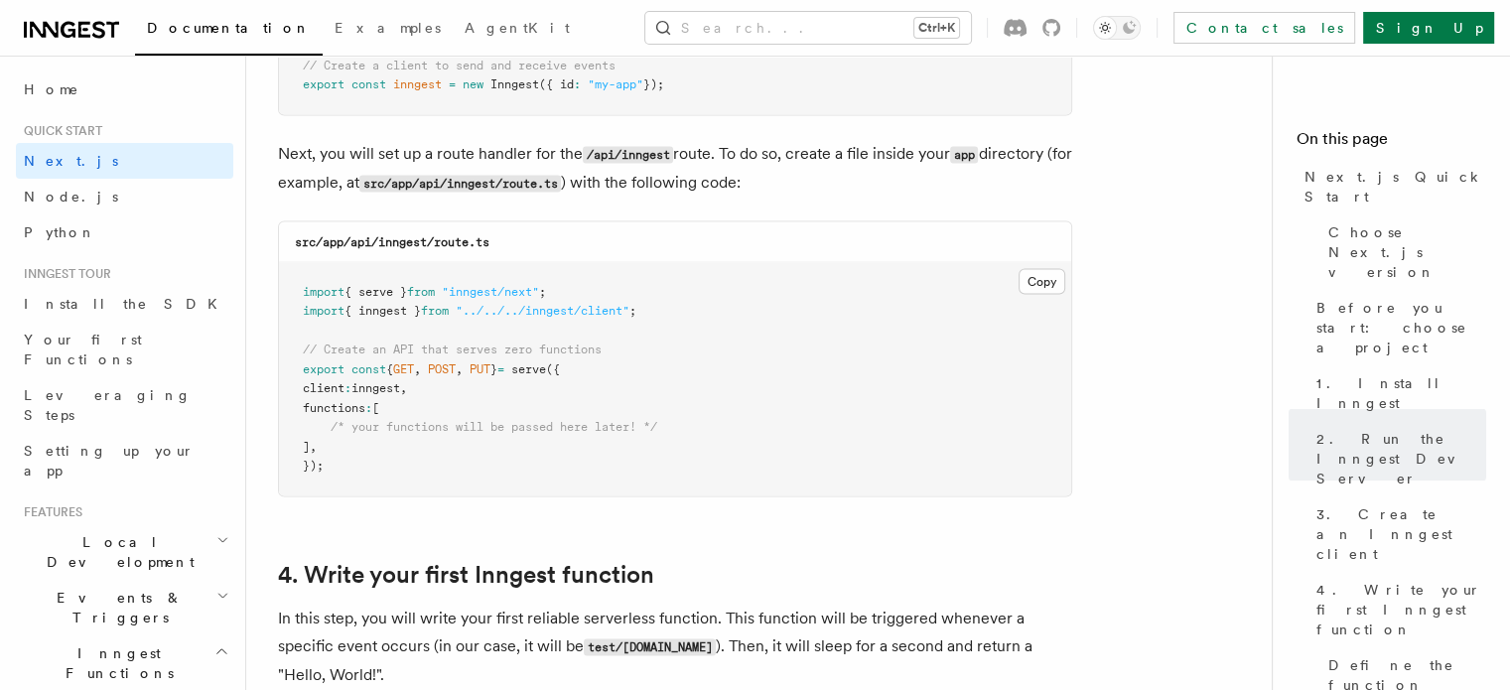
scroll to position [3871, 0]
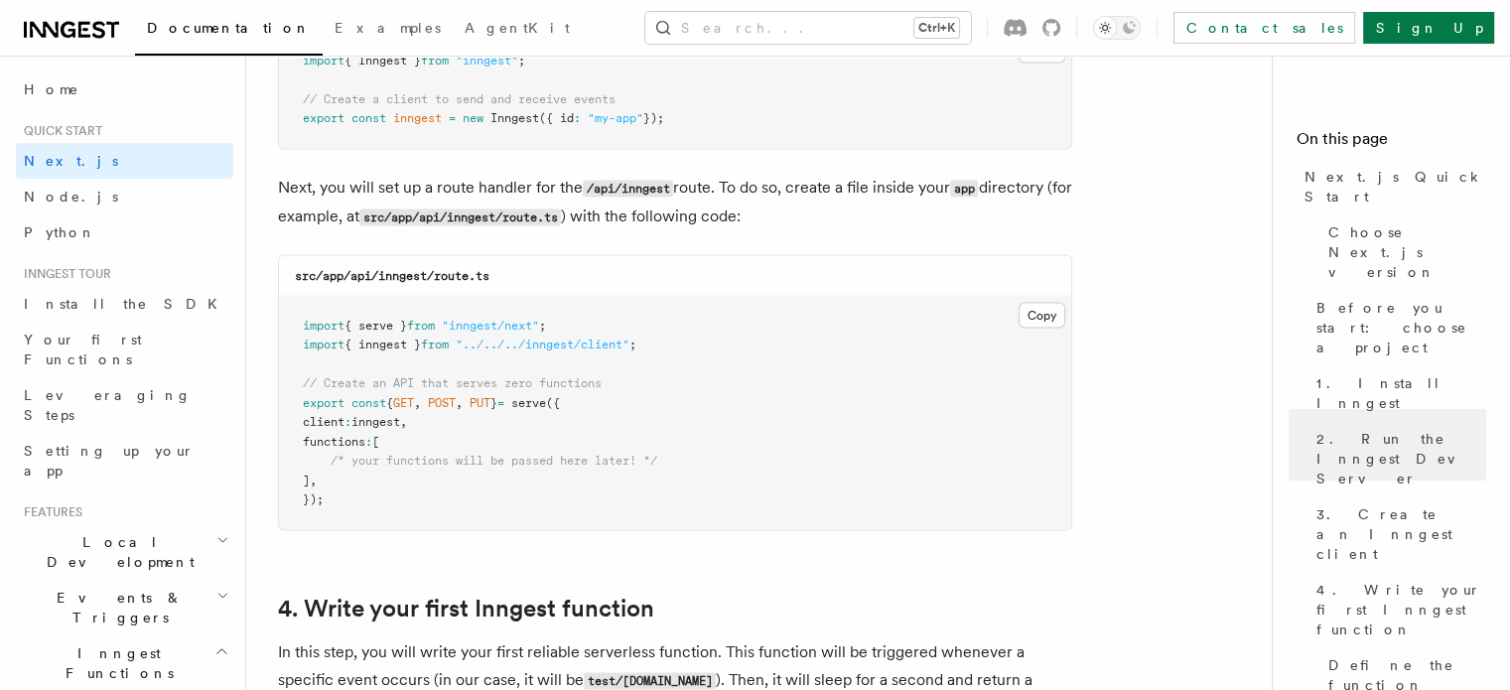
drag, startPoint x: 349, startPoint y: 491, endPoint x: 305, endPoint y: 317, distance: 180.3
copy code "import { inngest } from "./client" ; export const helloWorld = inngest .createF…"
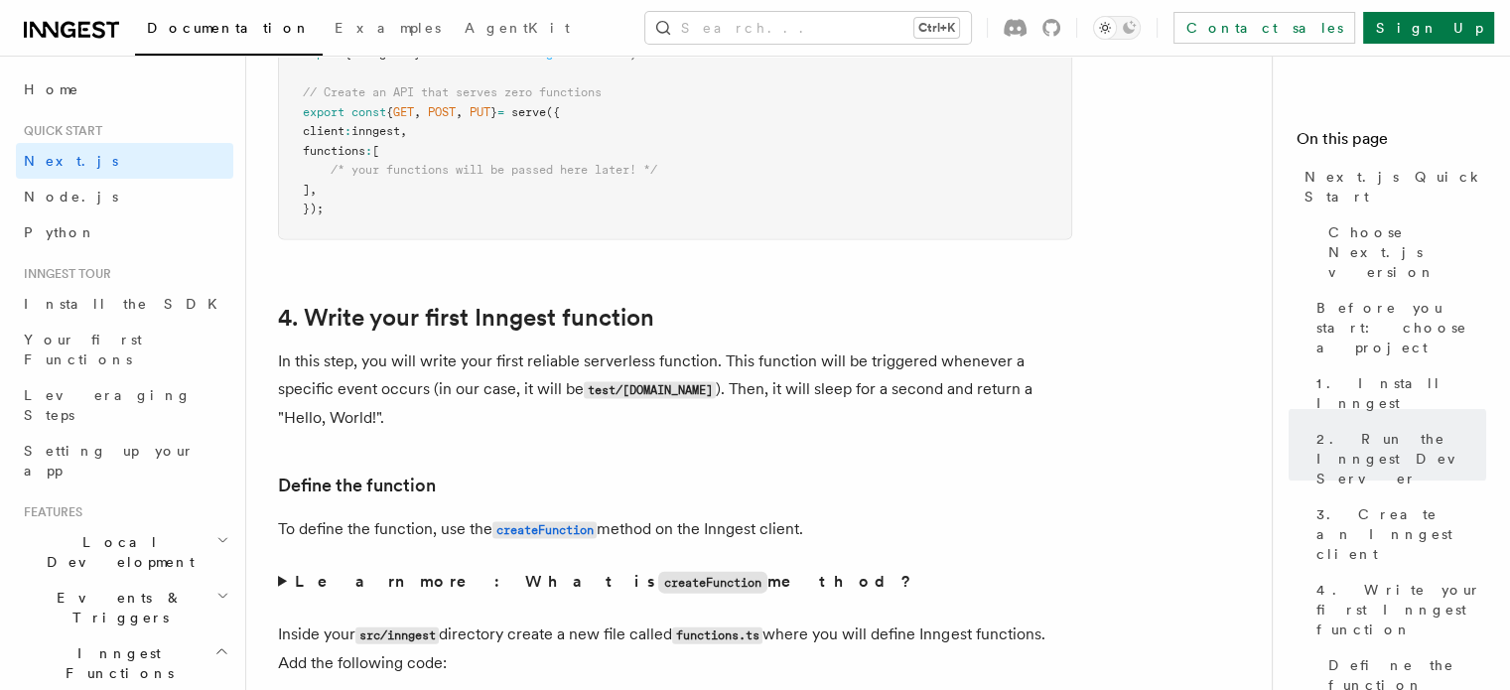
scroll to position [4169, 0]
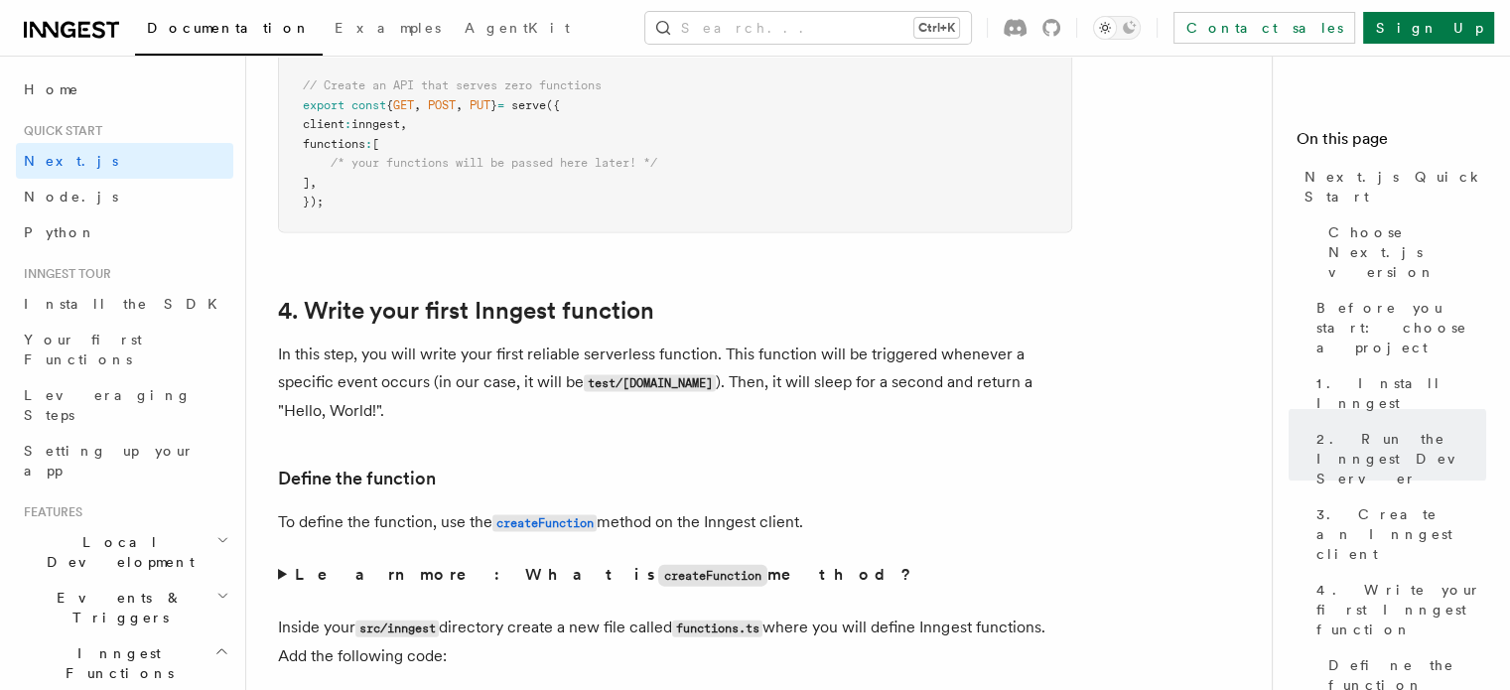
drag, startPoint x: 283, startPoint y: 336, endPoint x: 1058, endPoint y: 364, distance: 775.7
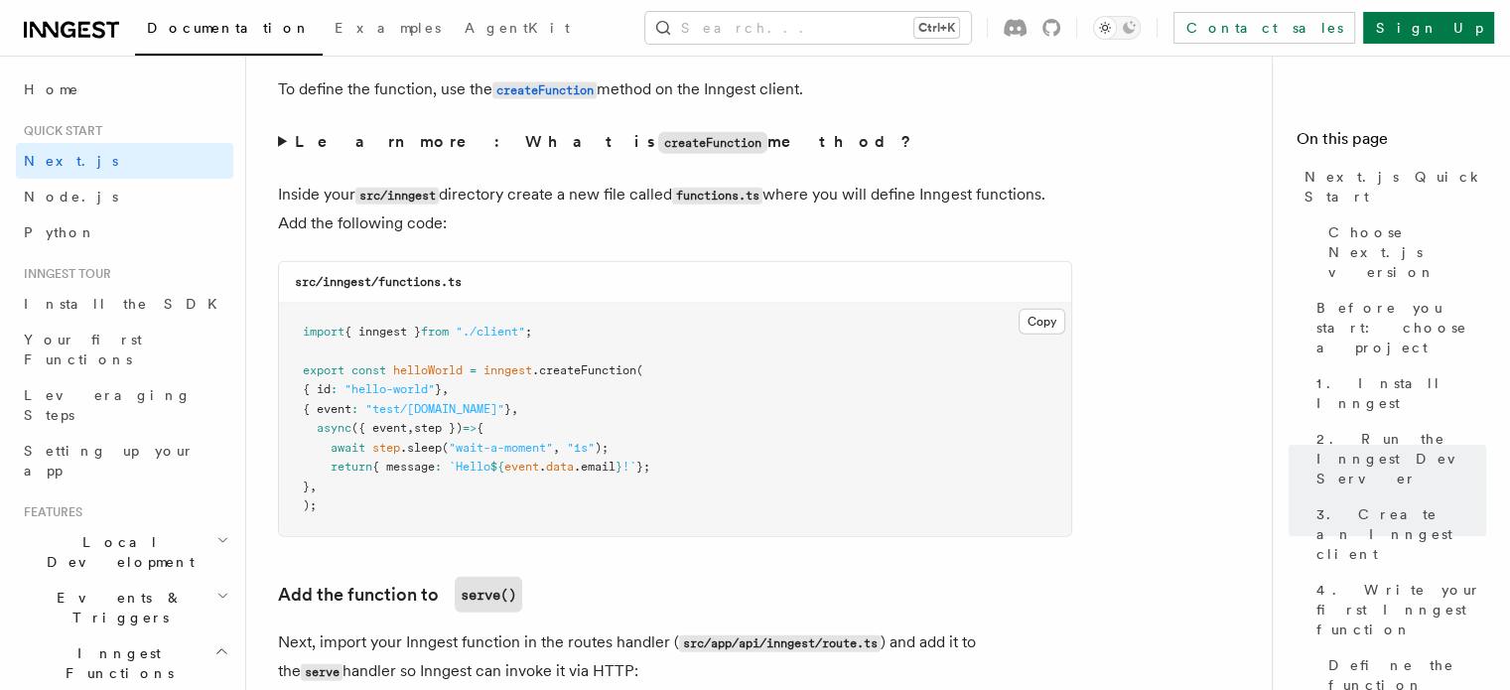
scroll to position [4566, 0]
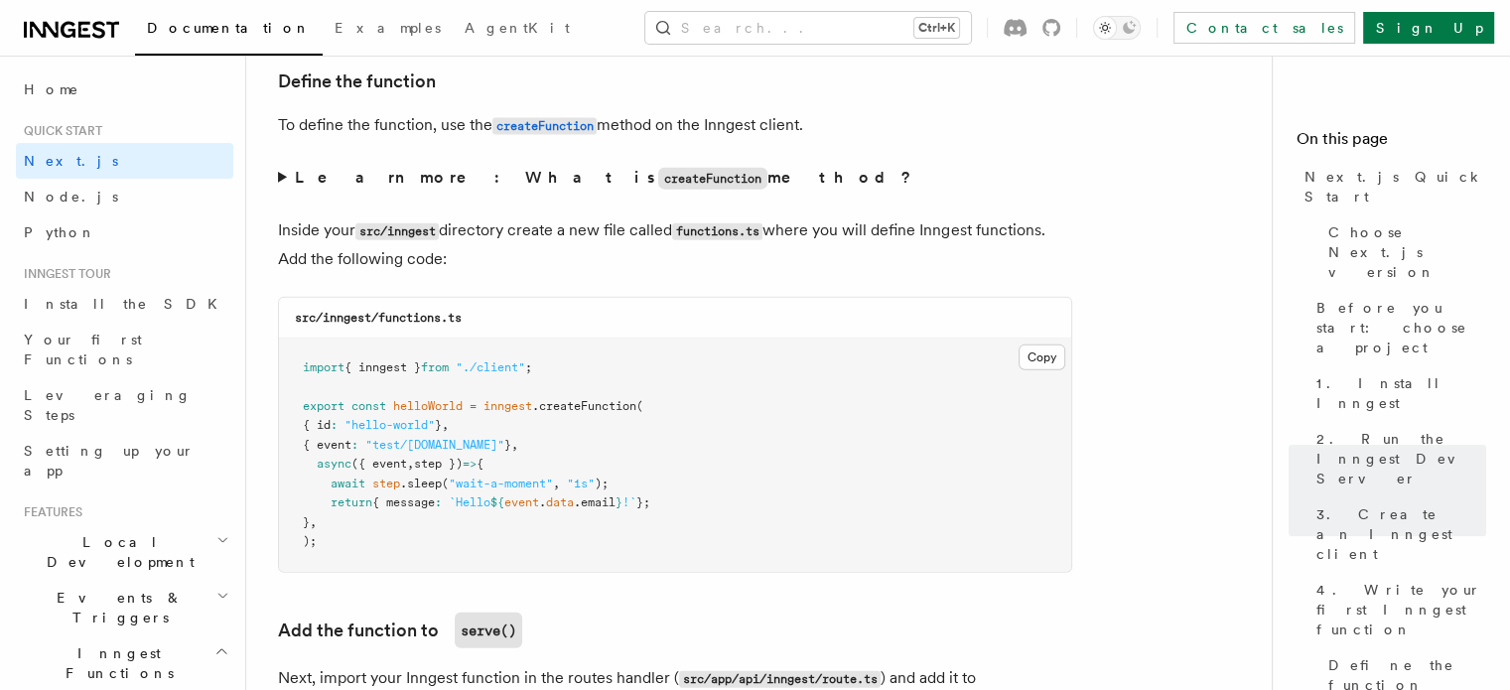
drag, startPoint x: 327, startPoint y: 335, endPoint x: 1009, endPoint y: 420, distance: 688.0
drag, startPoint x: 254, startPoint y: 471, endPoint x: 512, endPoint y: 490, distance: 258.7
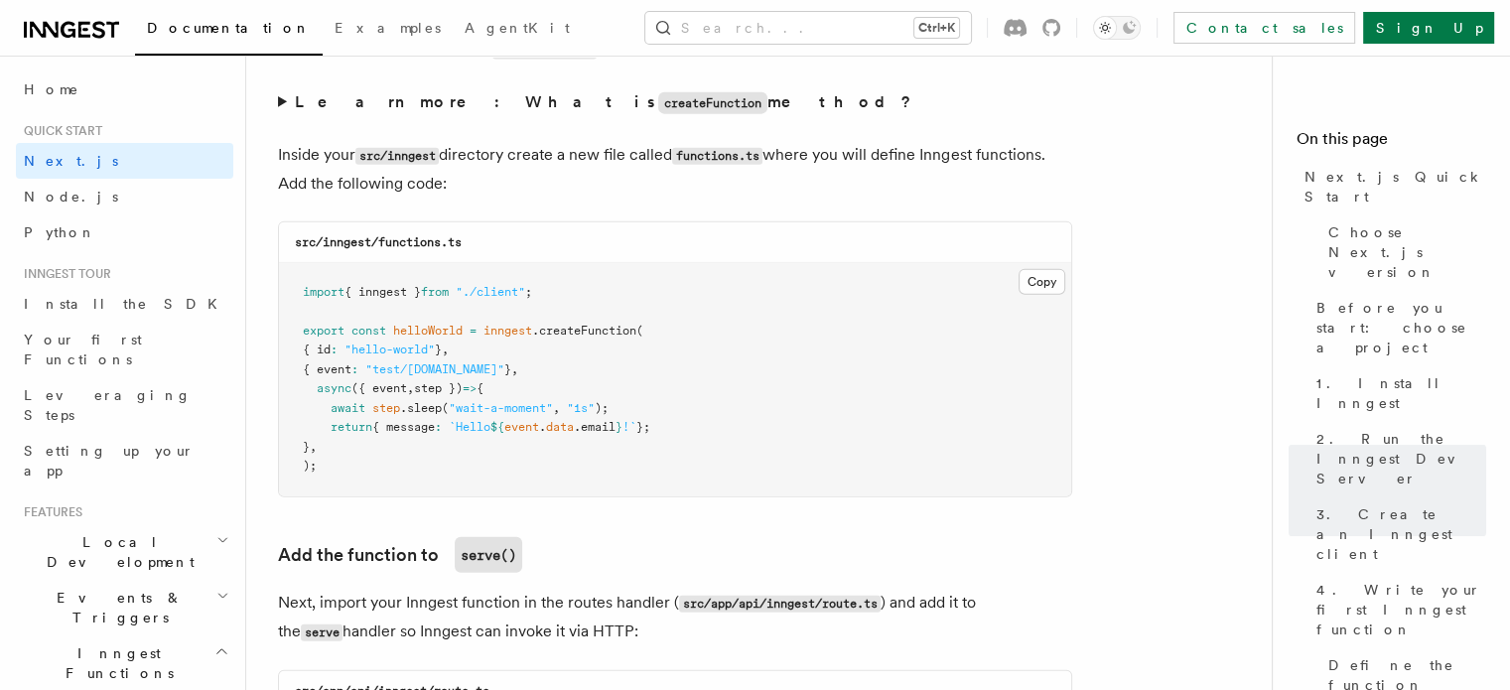
scroll to position [4665, 0]
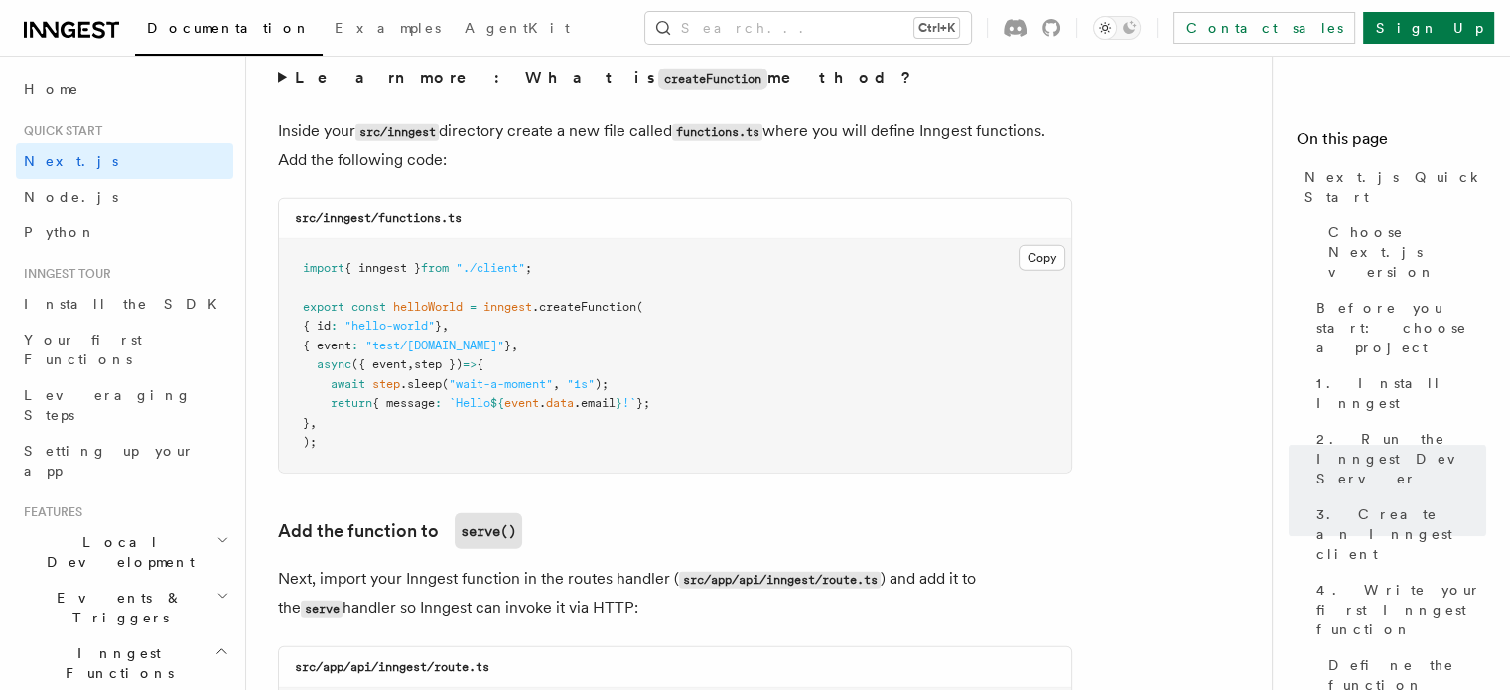
drag, startPoint x: 277, startPoint y: 505, endPoint x: 1058, endPoint y: 539, distance: 781.8
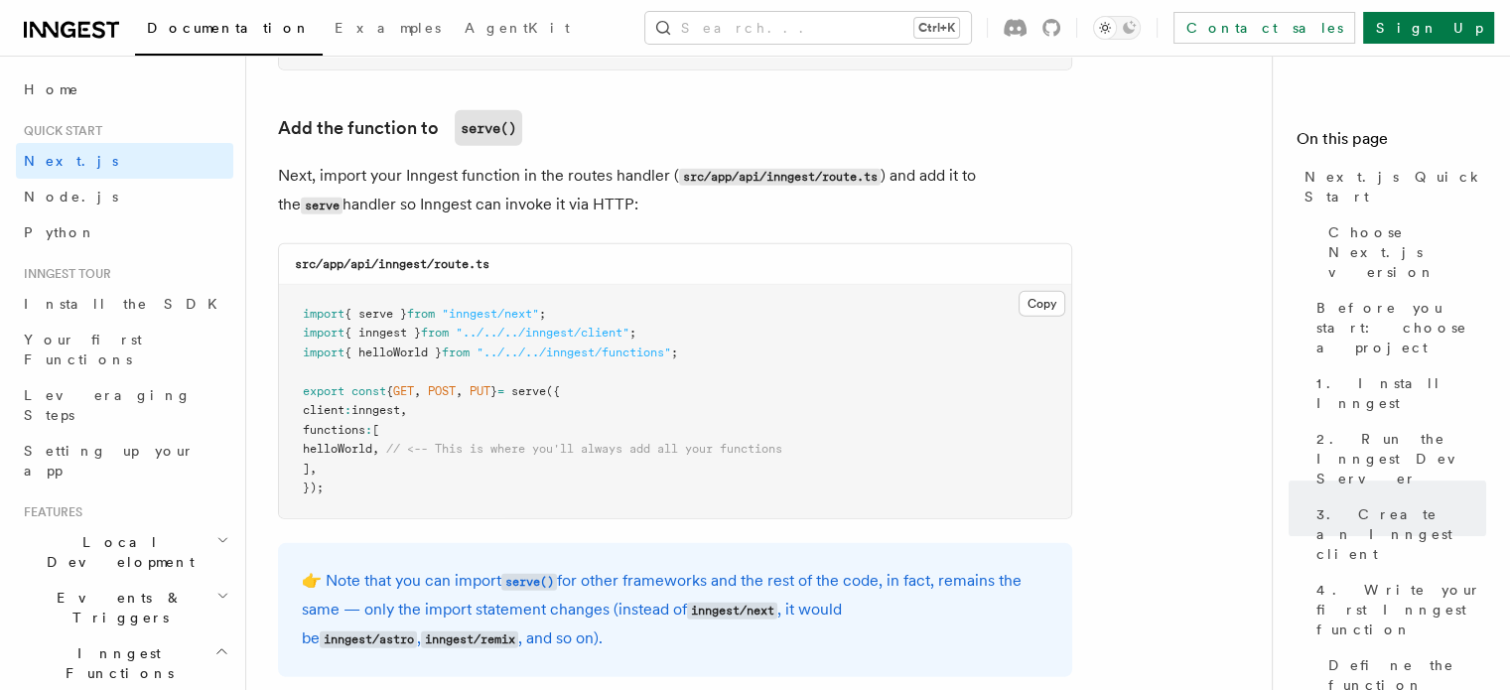
scroll to position [5062, 0]
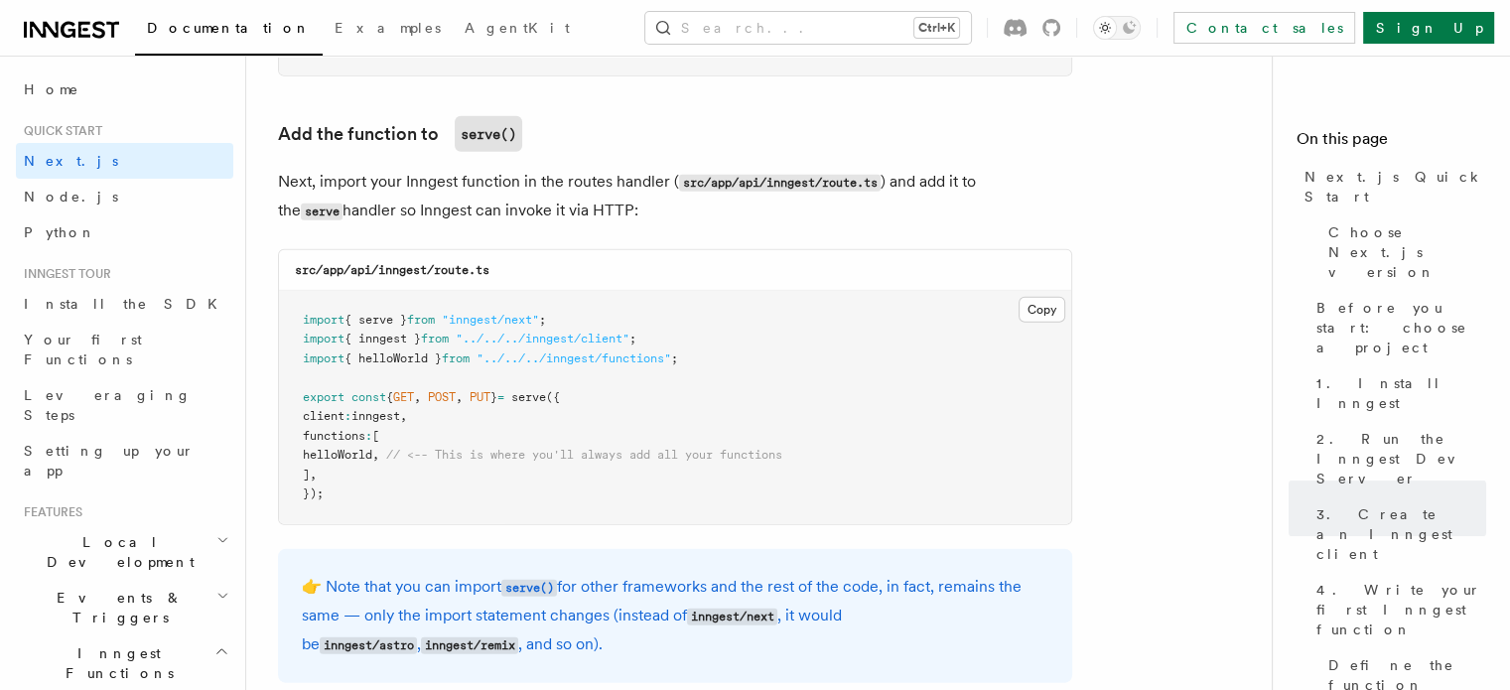
drag, startPoint x: 281, startPoint y: 192, endPoint x: 1071, endPoint y: 251, distance: 792.3
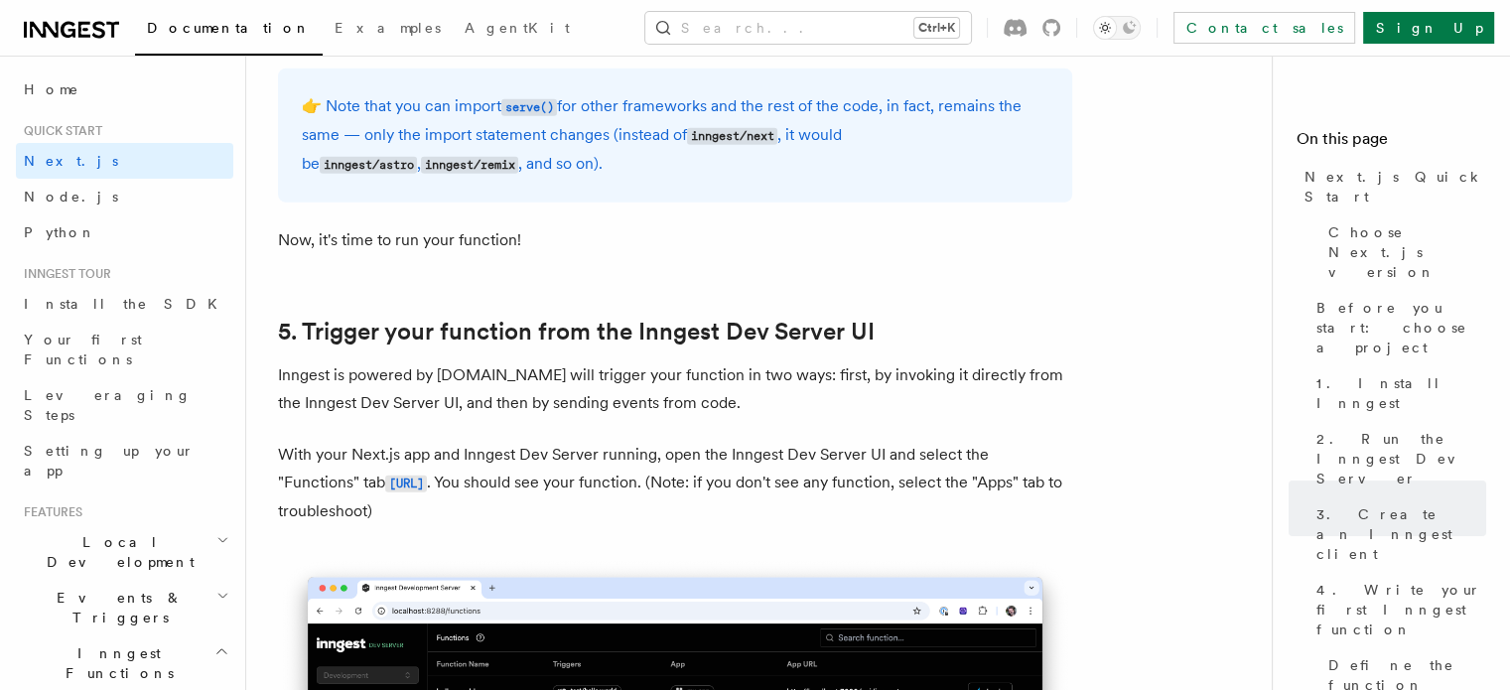
scroll to position [5558, 0]
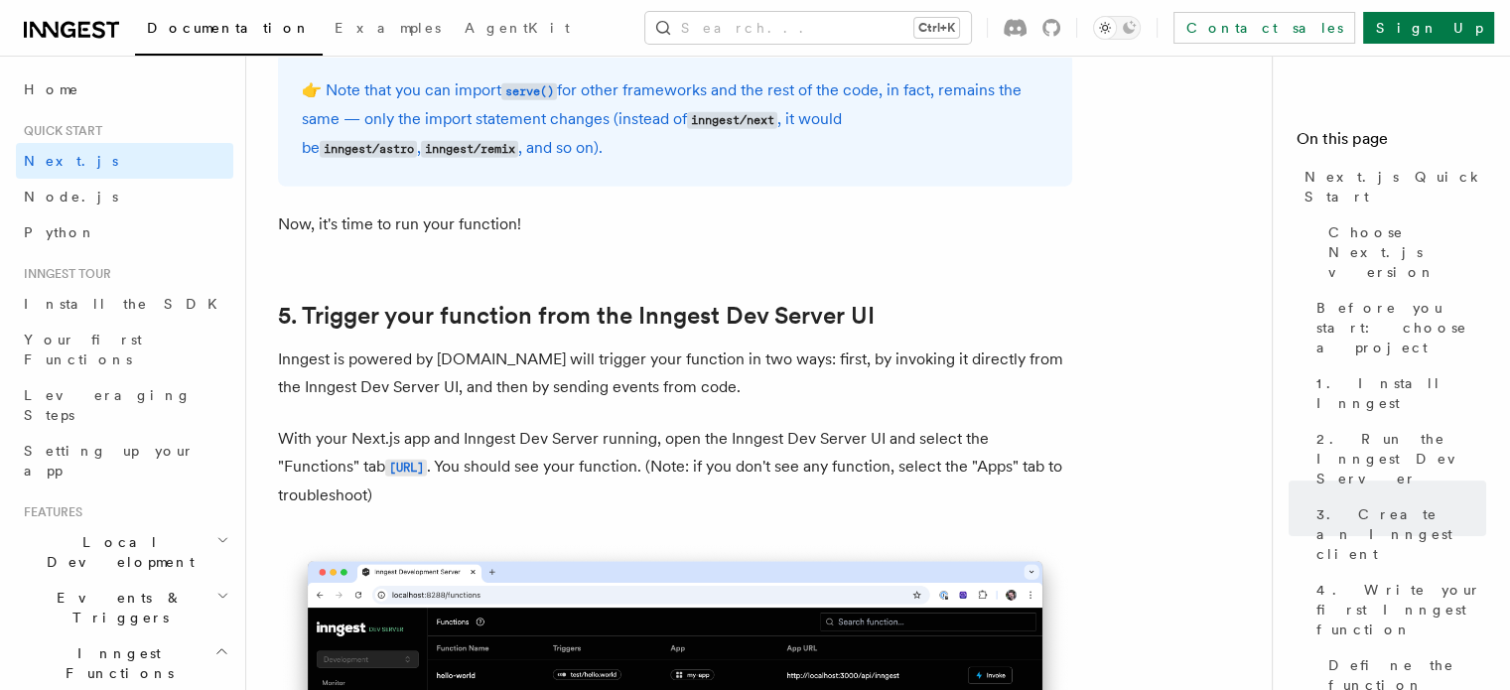
drag, startPoint x: 278, startPoint y: 334, endPoint x: 808, endPoint y: 358, distance: 530.5
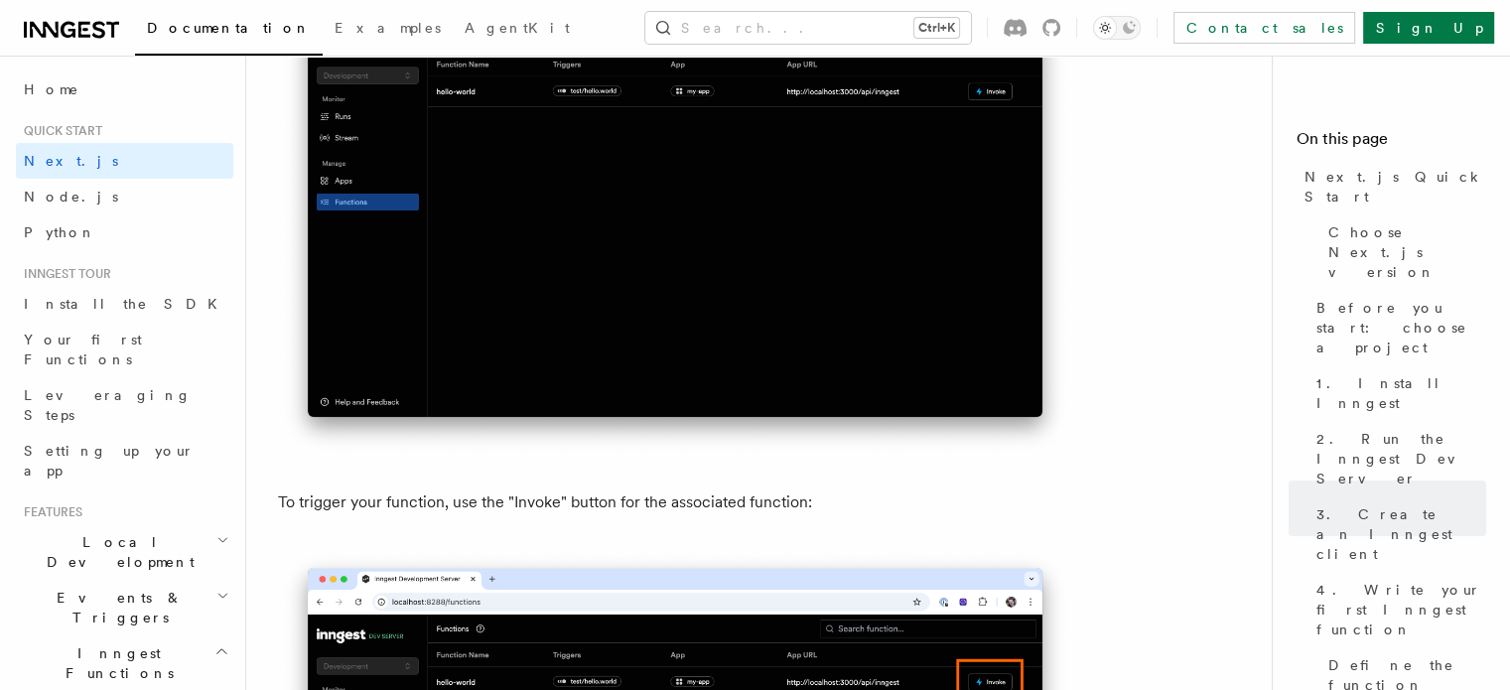
scroll to position [6154, 0]
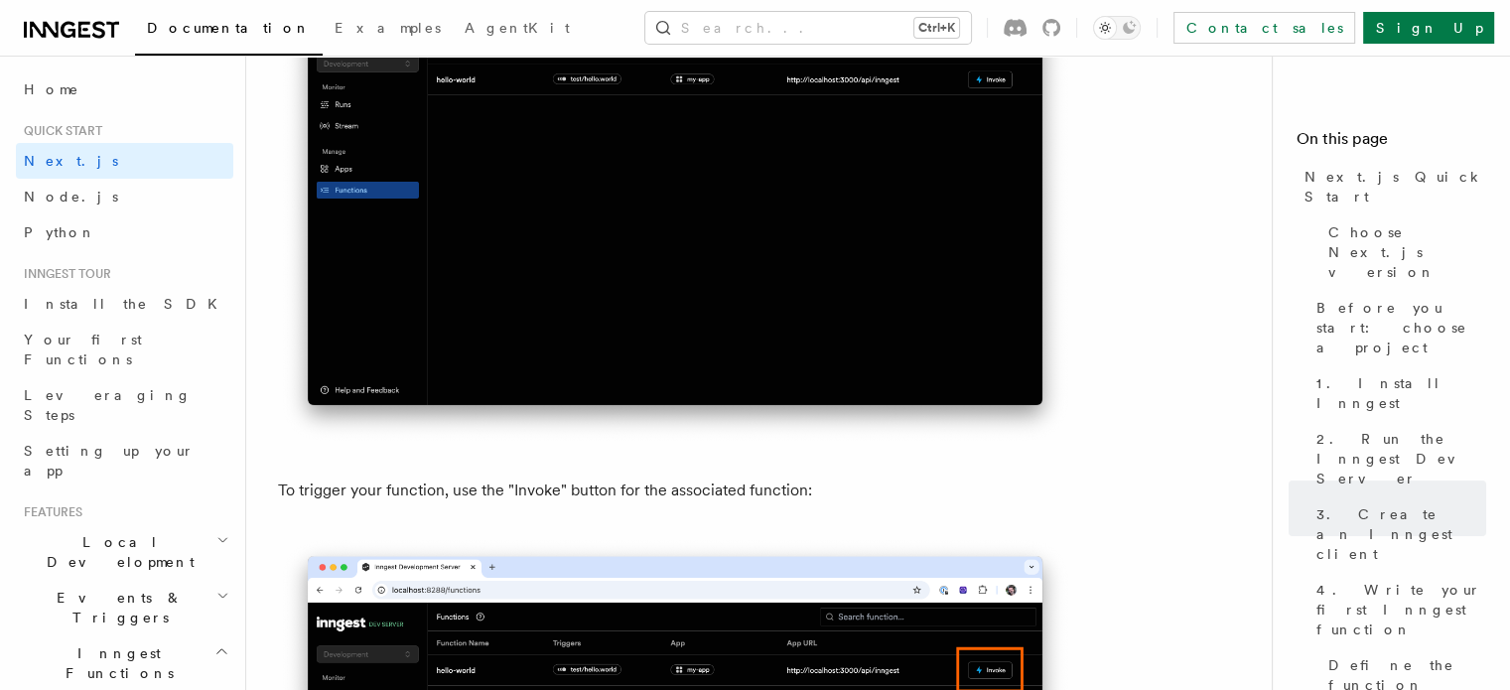
drag, startPoint x: 278, startPoint y: 340, endPoint x: 850, endPoint y: 371, distance: 572.5
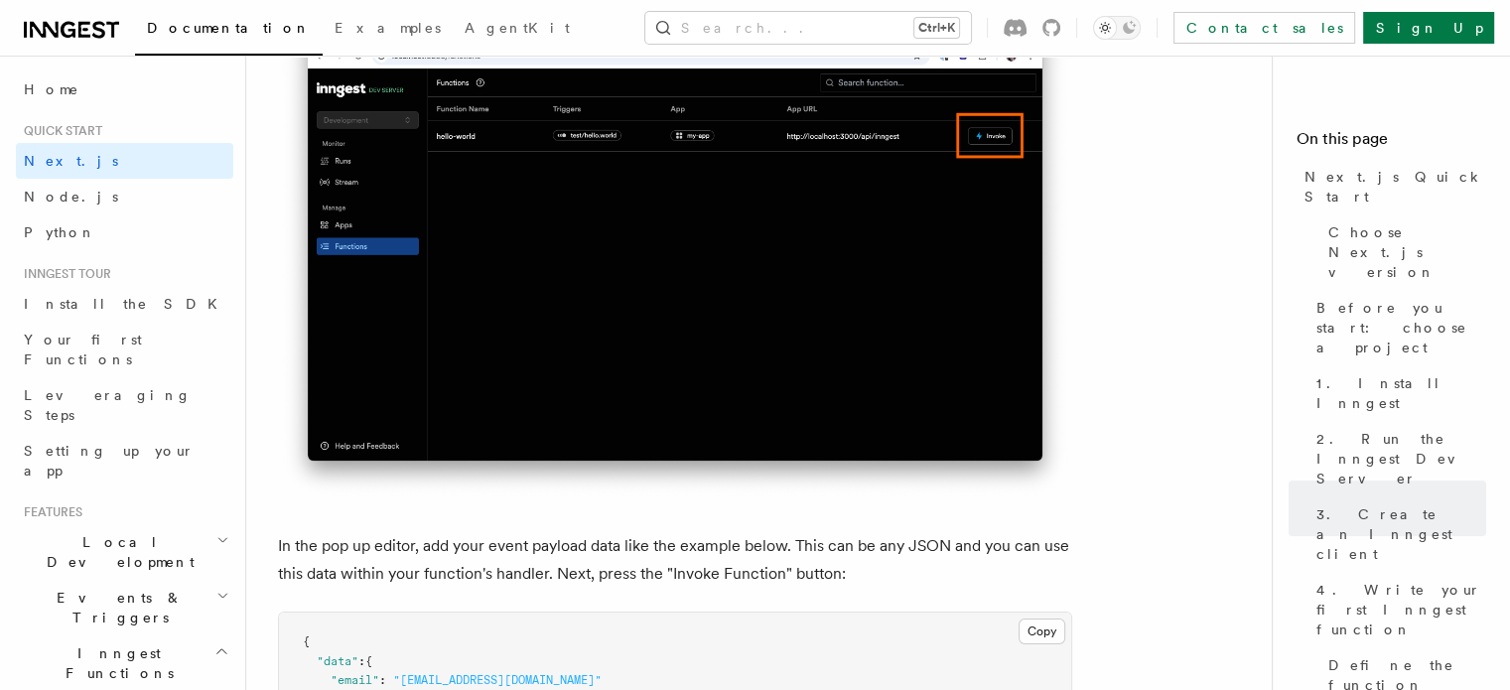
scroll to position [6948, 0]
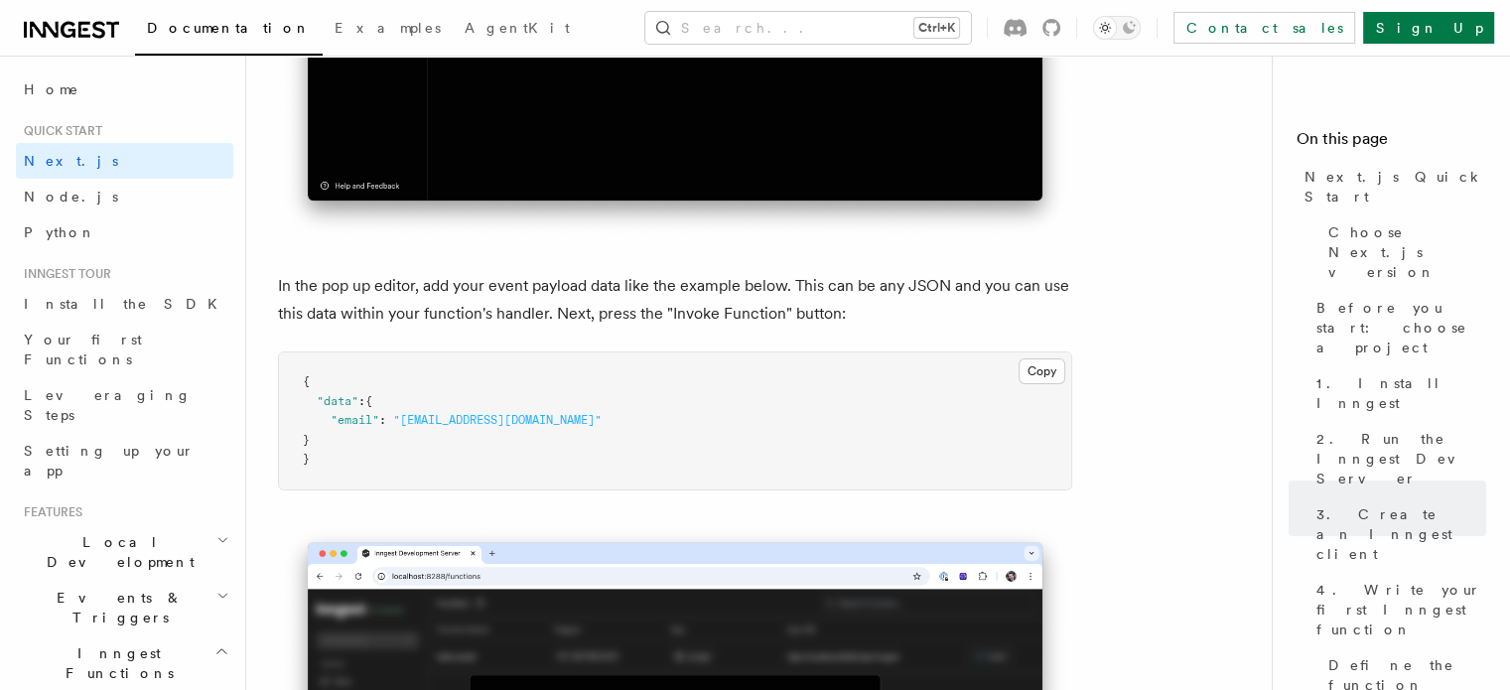
drag, startPoint x: 270, startPoint y: 324, endPoint x: 843, endPoint y: 348, distance: 573.2
click at [843, 348] on div "Quick start Next.js Quick Start In this tutorial you will add Inngest to a Next…" at bounding box center [798, 686] width 1105 height 13775
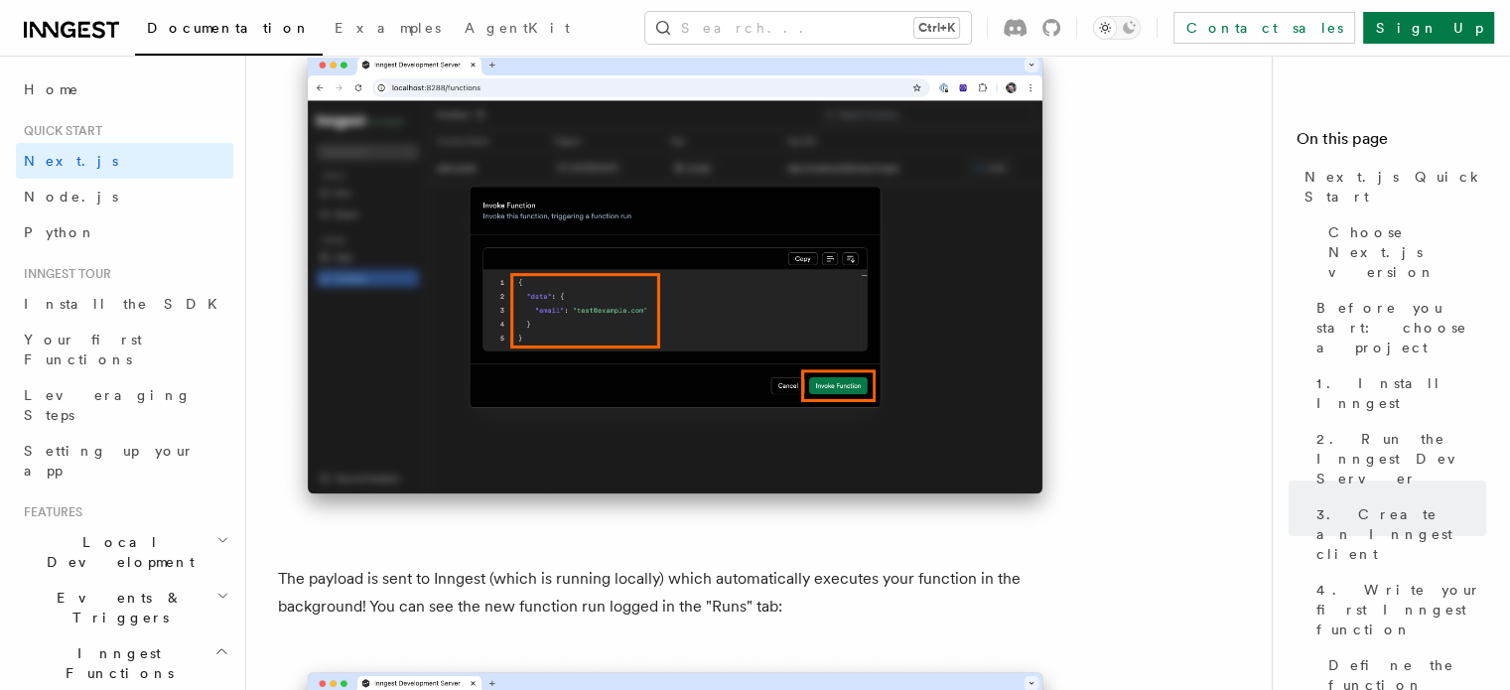
scroll to position [7543, 0]
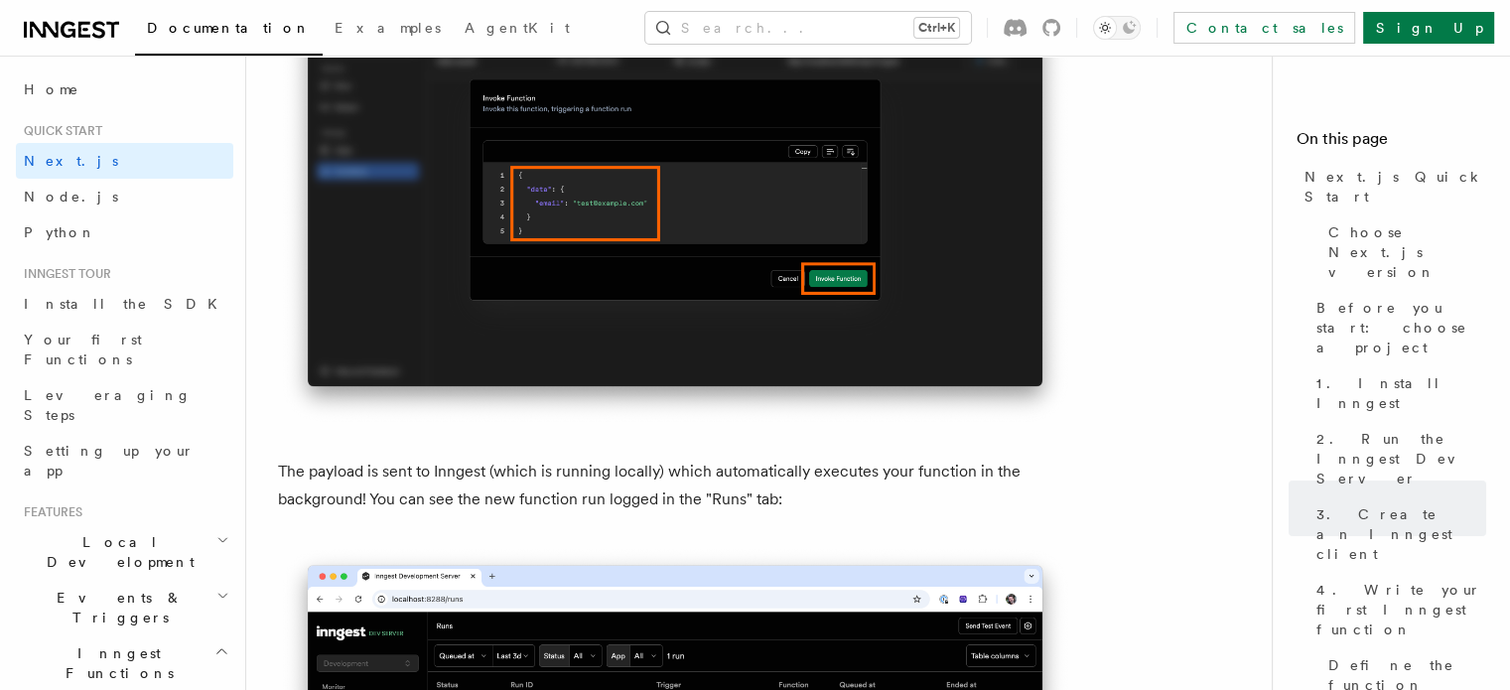
drag, startPoint x: 274, startPoint y: 348, endPoint x: 642, endPoint y: 367, distance: 368.7
click at [642, 367] on div "Quick start Next.js Quick Start In this tutorial you will add Inngest to a Next…" at bounding box center [798, 90] width 1105 height 13775
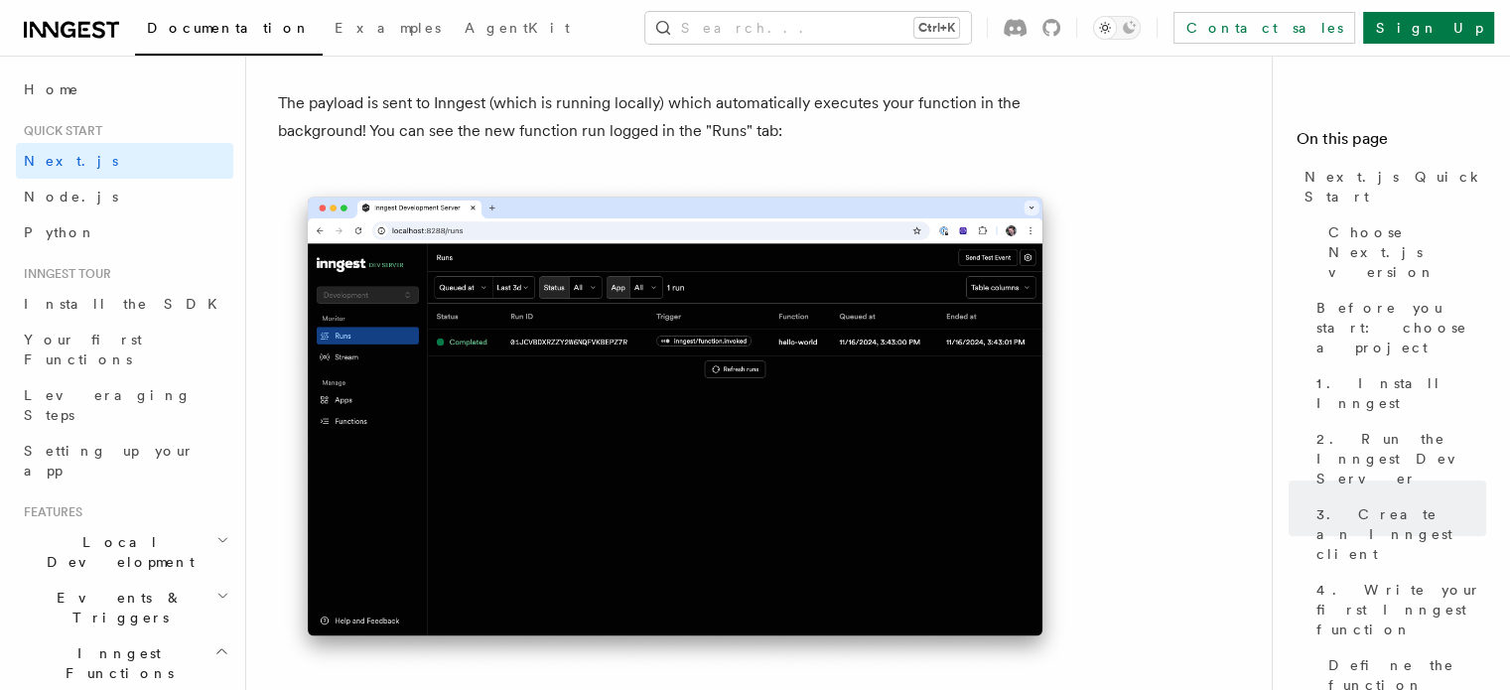
scroll to position [8039, 0]
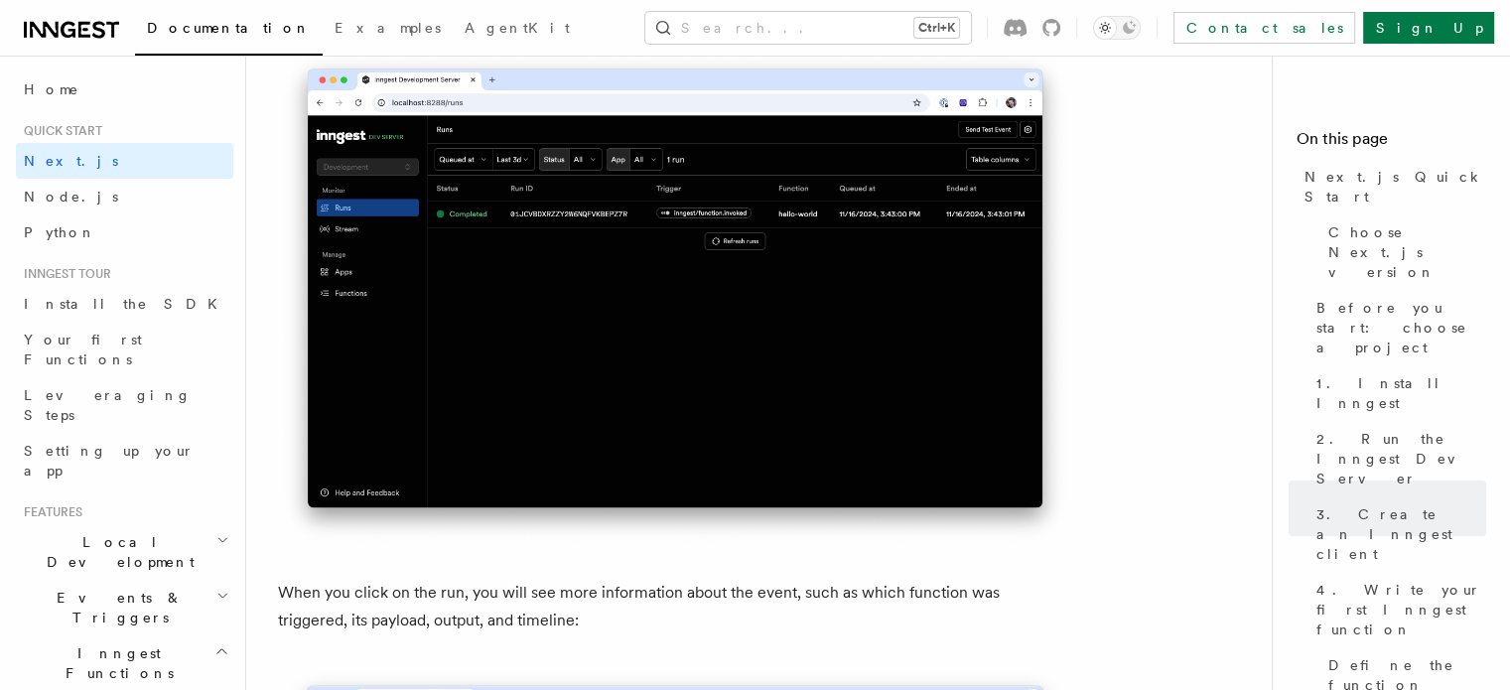
drag, startPoint x: 272, startPoint y: 516, endPoint x: 774, endPoint y: 537, distance: 502.7
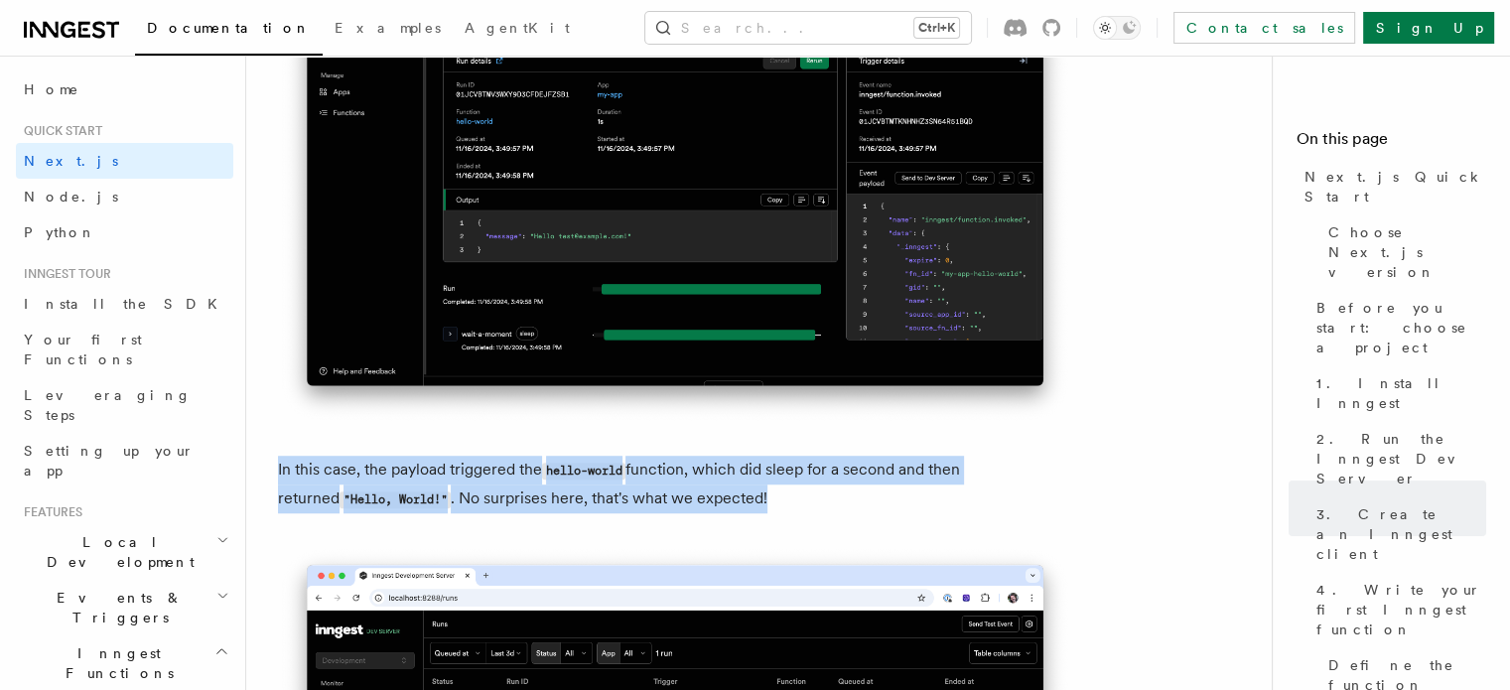
scroll to position [8833, 0]
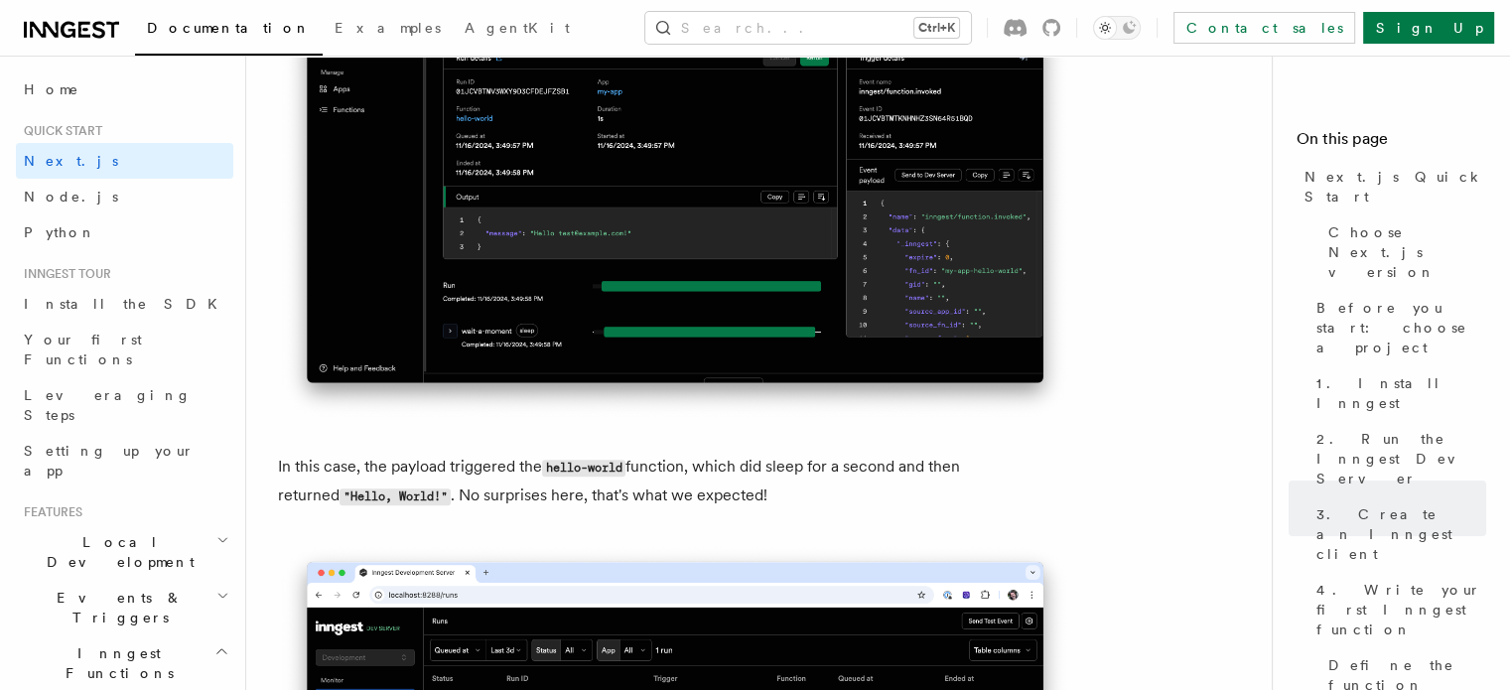
drag, startPoint x: 268, startPoint y: 379, endPoint x: 1000, endPoint y: 413, distance: 733.3
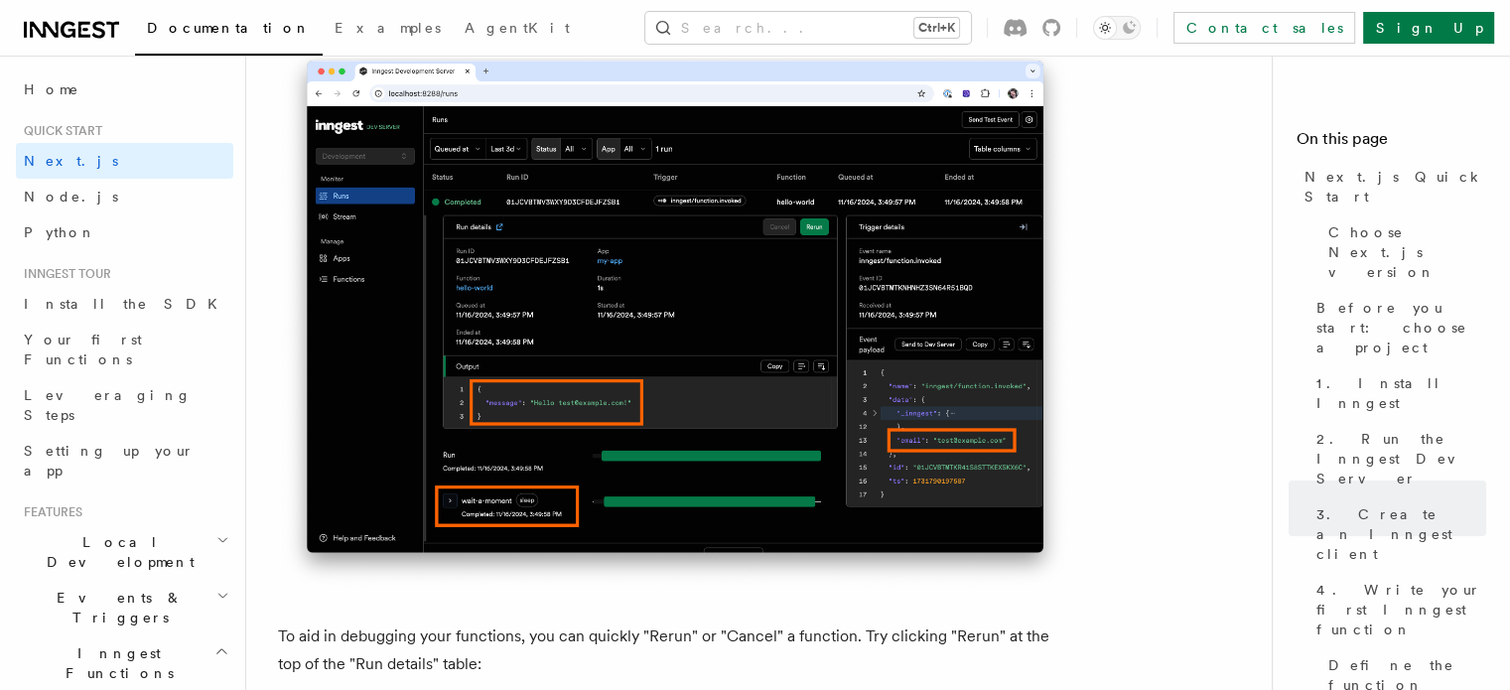
scroll to position [9528, 0]
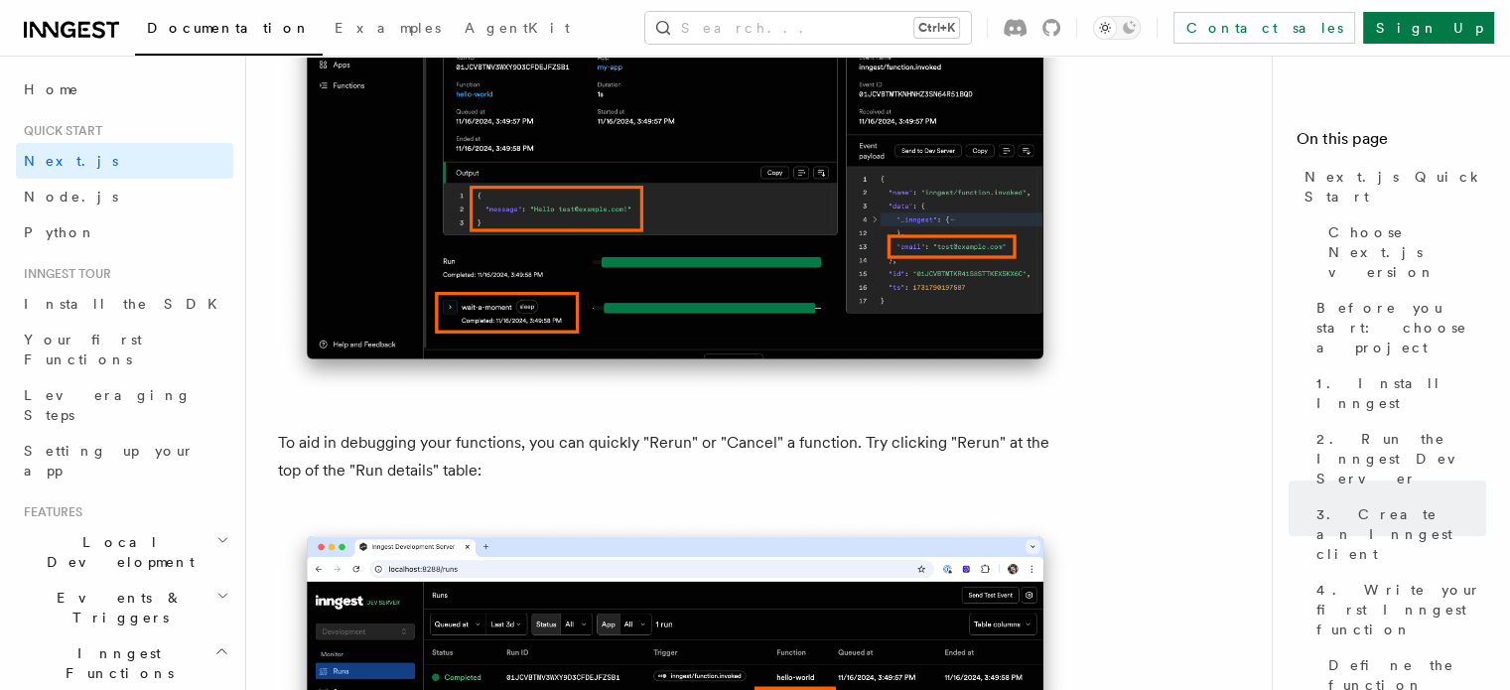
drag, startPoint x: 747, startPoint y: 371, endPoint x: 283, endPoint y: 365, distance: 464.5
drag, startPoint x: 269, startPoint y: 365, endPoint x: 724, endPoint y: 375, distance: 454.7
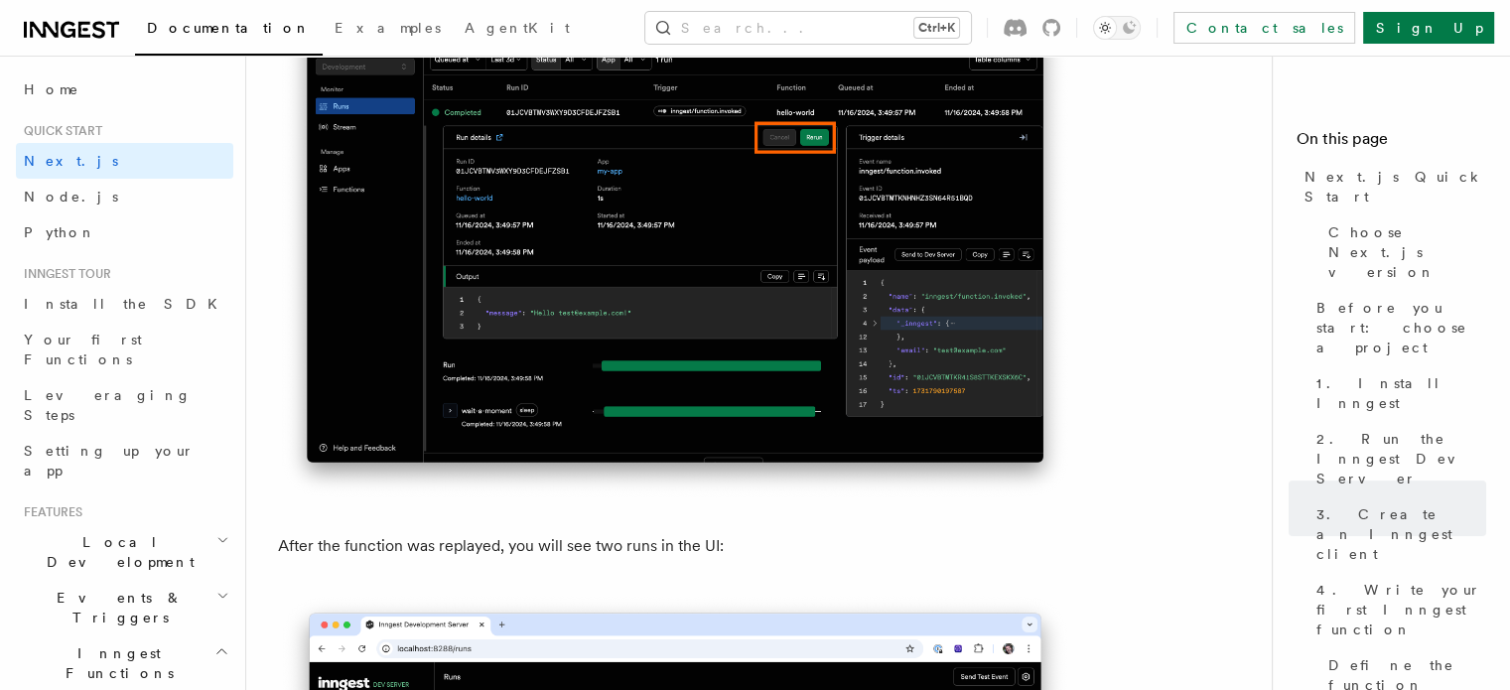
scroll to position [10124, 0]
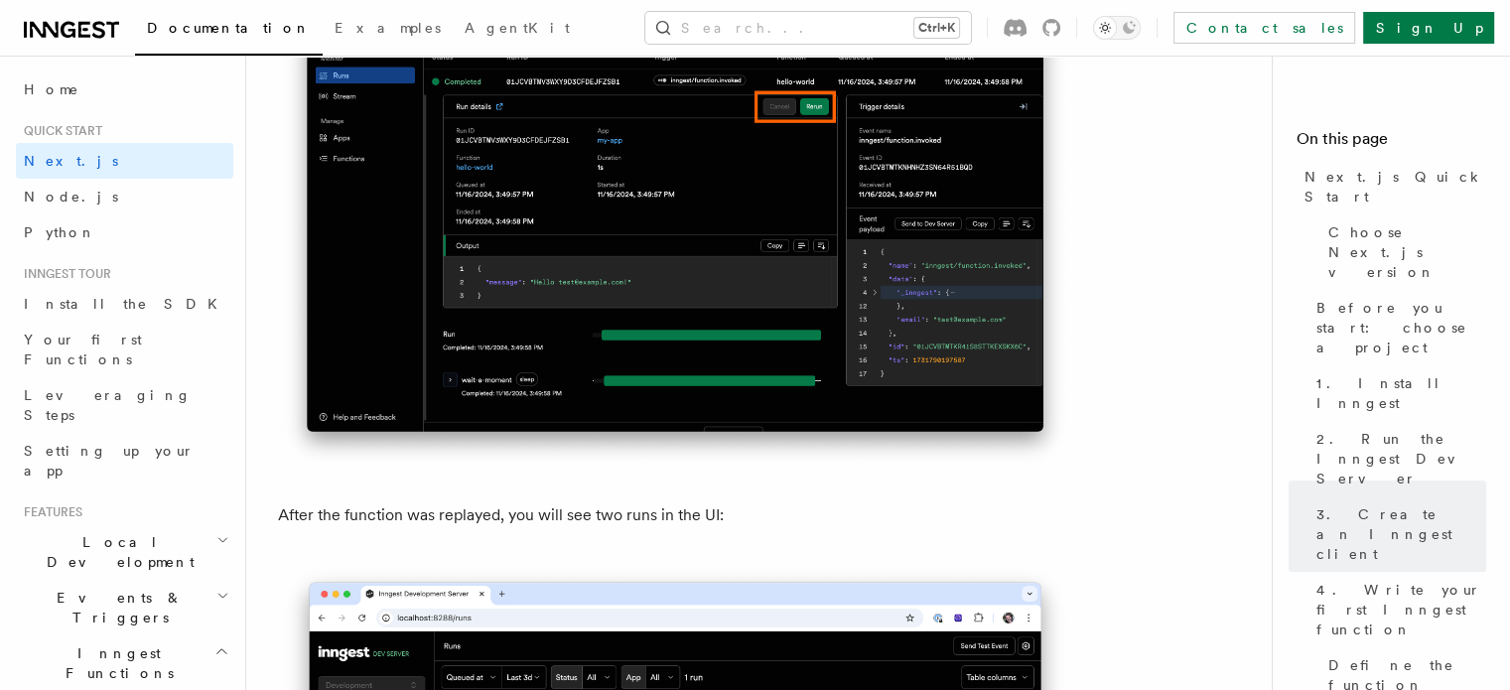
drag, startPoint x: 266, startPoint y: 364, endPoint x: 645, endPoint y: 360, distance: 379.2
drag, startPoint x: 568, startPoint y: 504, endPoint x: 270, endPoint y: 500, distance: 297.8
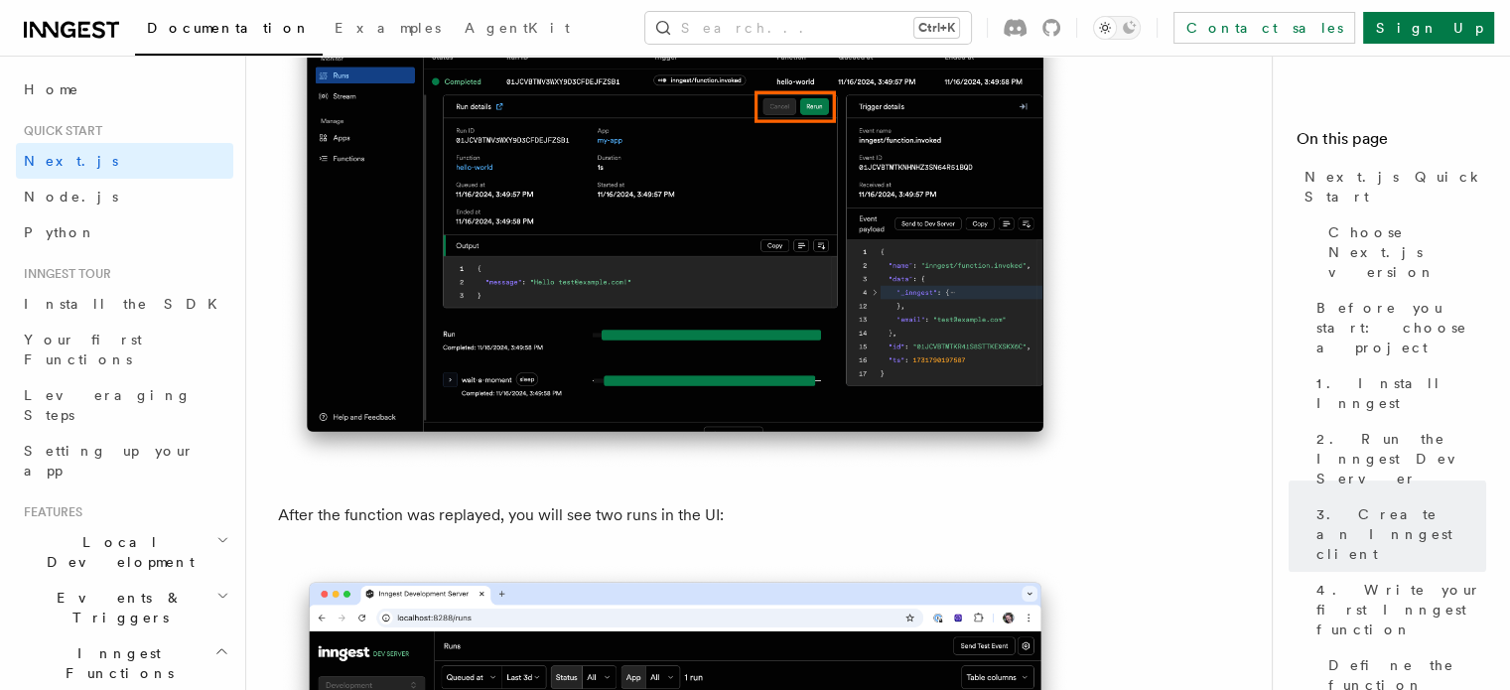
drag, startPoint x: 282, startPoint y: 499, endPoint x: 532, endPoint y: 507, distance: 250.2
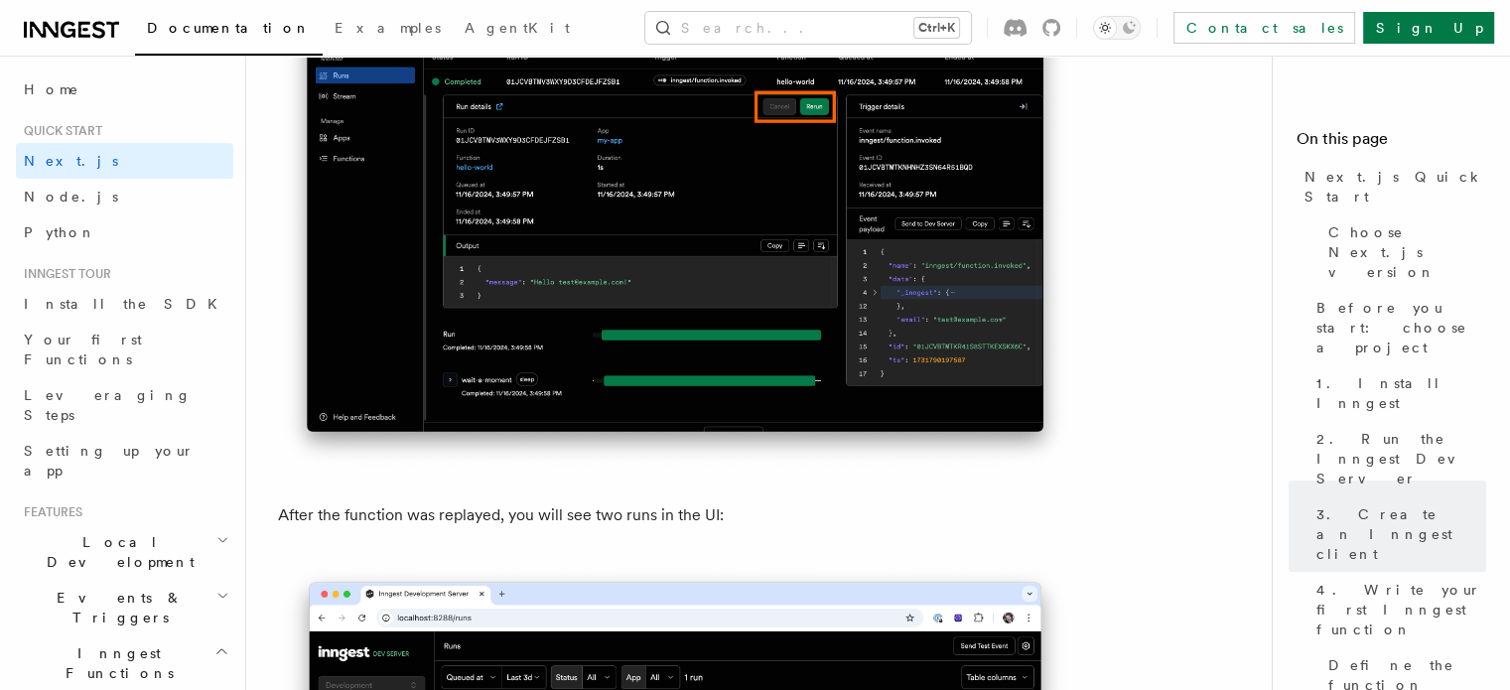
drag, startPoint x: 265, startPoint y: 594, endPoint x: 1037, endPoint y: 647, distance: 774.0
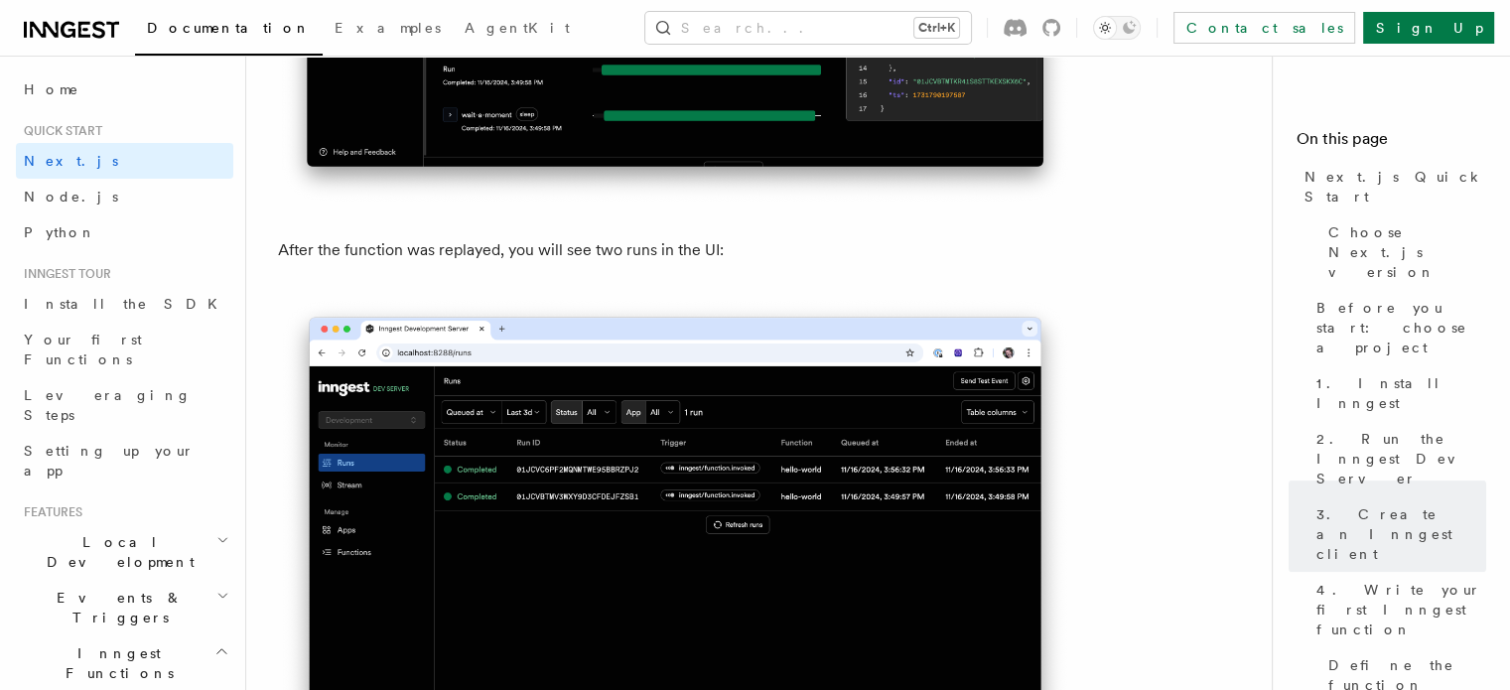
scroll to position [10422, 0]
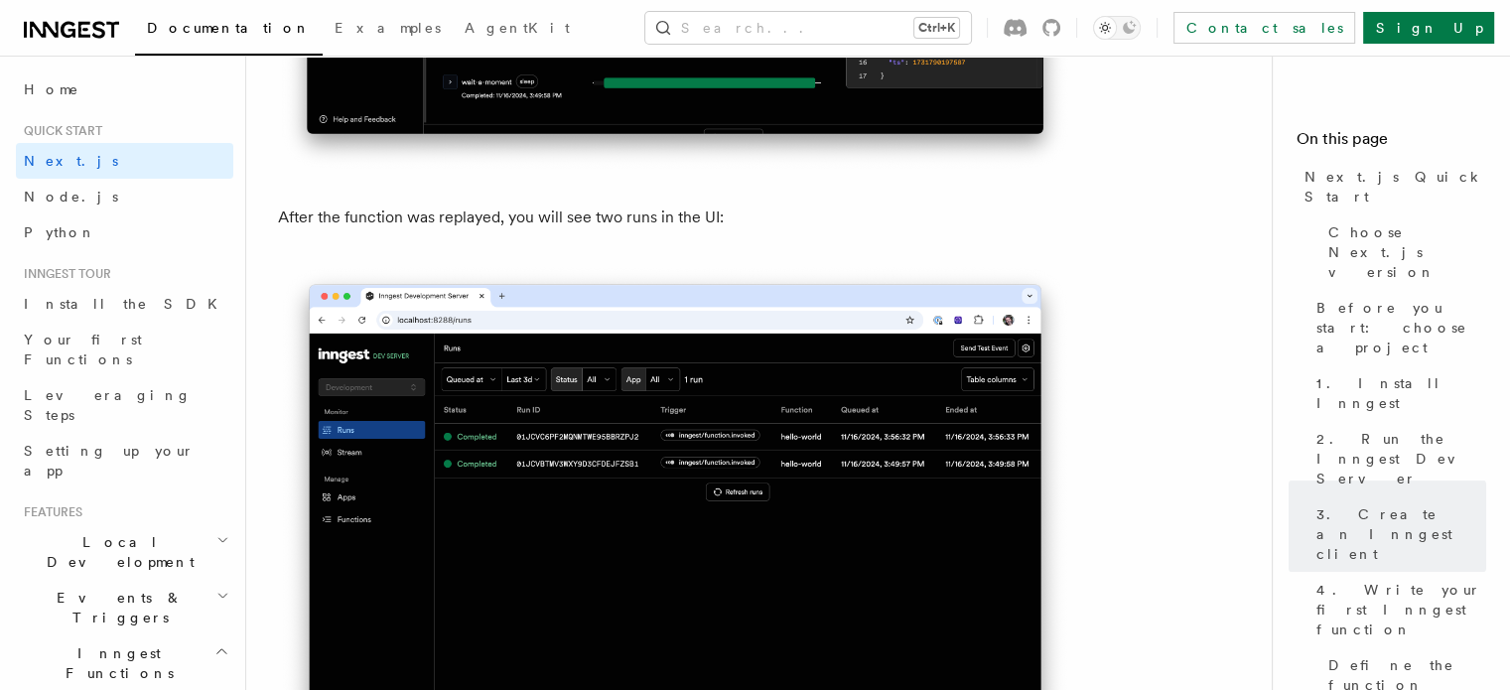
drag, startPoint x: 272, startPoint y: 409, endPoint x: 869, endPoint y: 416, distance: 597.5
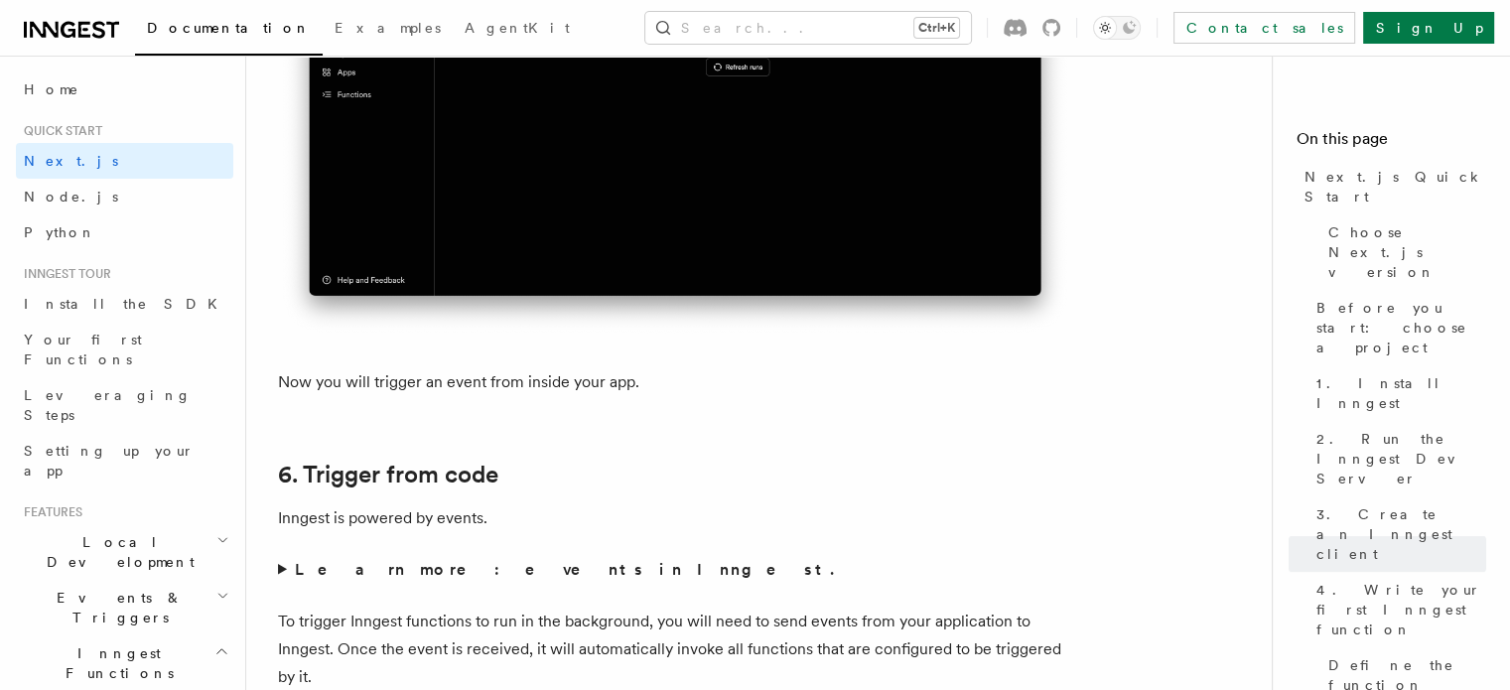
scroll to position [10620, 0]
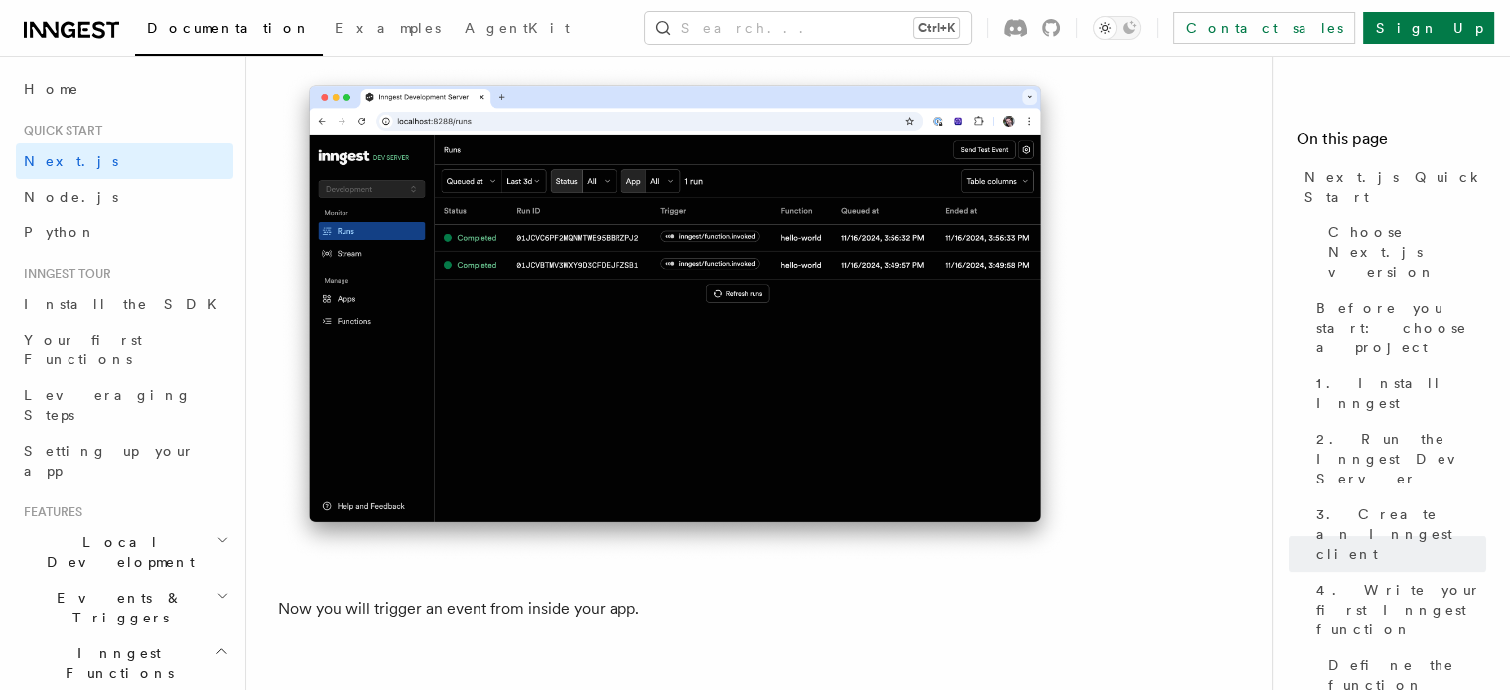
drag, startPoint x: 268, startPoint y: 319, endPoint x: 1070, endPoint y: 342, distance: 802.3
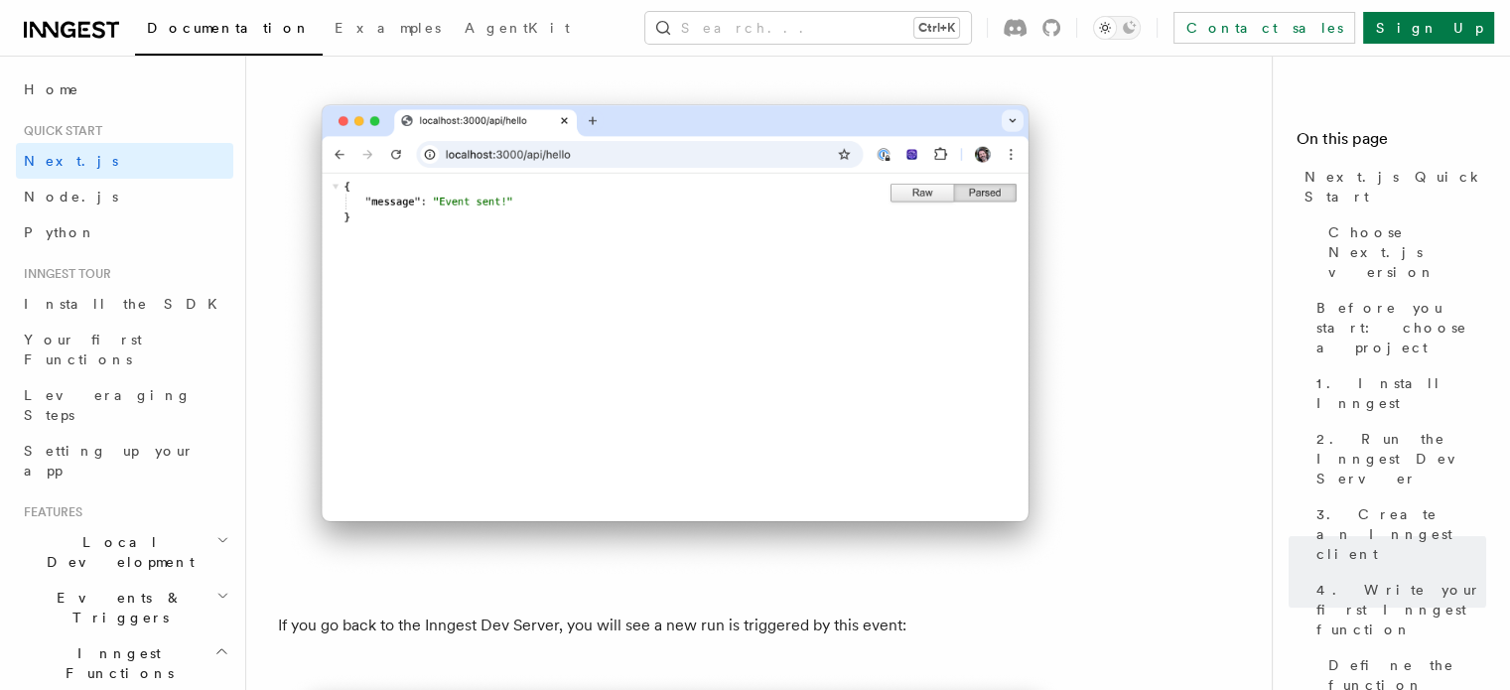
scroll to position [12720, 0]
